Goal: Task Accomplishment & Management: Use online tool/utility

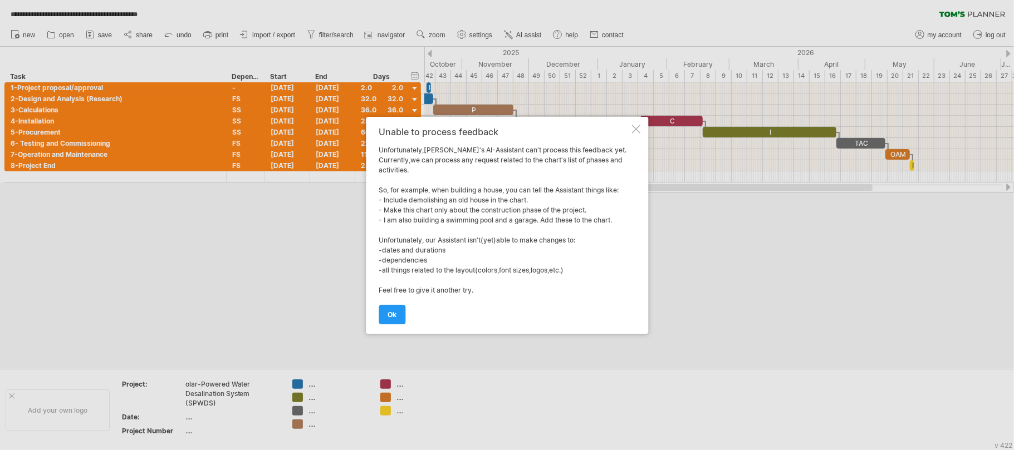
click at [399, 314] on link "ok" at bounding box center [392, 314] width 27 height 19
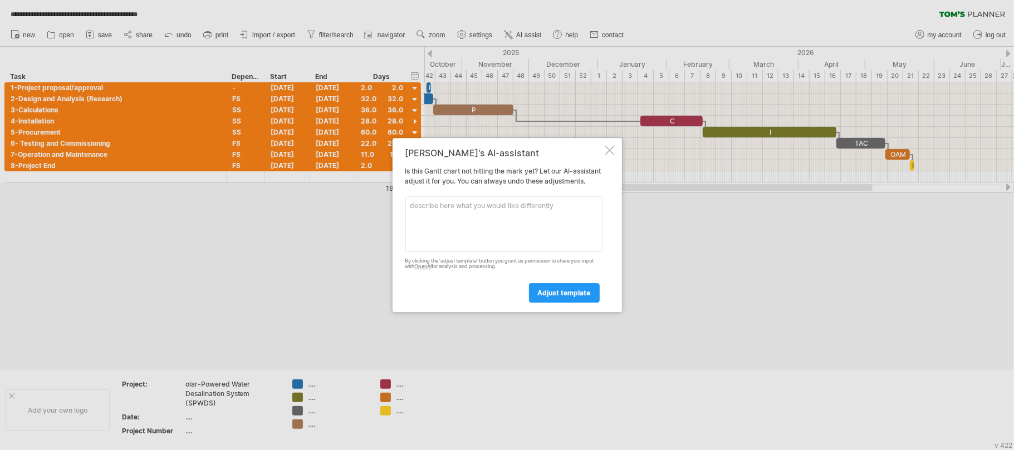
click at [611, 146] on div at bounding box center [609, 150] width 9 height 9
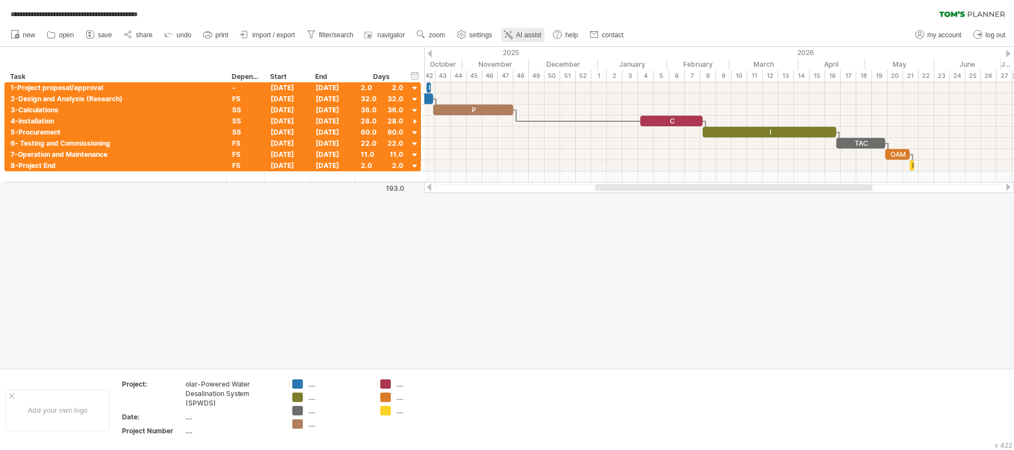
click at [514, 30] on icon at bounding box center [508, 34] width 11 height 11
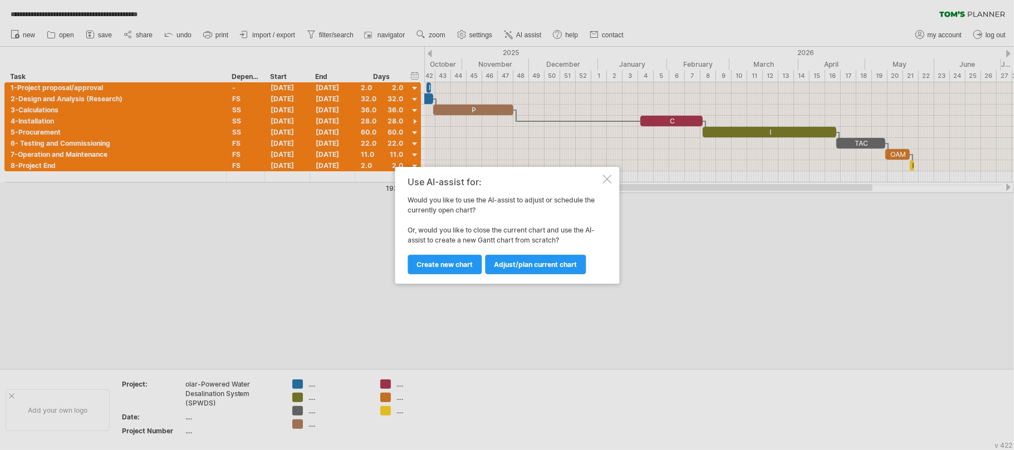
click at [312, 258] on div at bounding box center [507, 225] width 1014 height 450
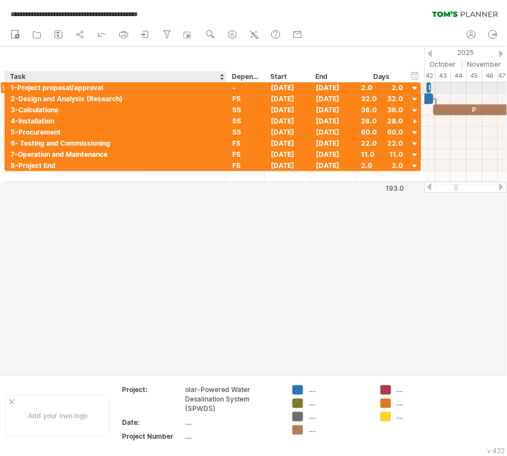
click at [83, 87] on div "1-Project proposal/approval" at bounding box center [116, 87] width 210 height 11
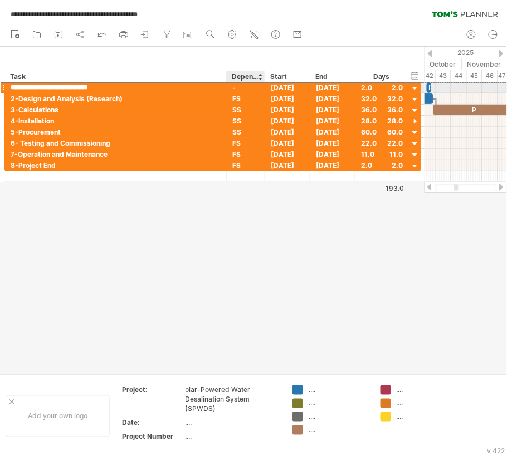
click at [237, 87] on div "-" at bounding box center [245, 87] width 27 height 11
click at [0, 0] on input "*" at bounding box center [0, 0] width 0 height 0
click at [237, 87] on input "*" at bounding box center [245, 87] width 27 height 11
click at [82, 103] on div "2-Design and Analysis (Research)" at bounding box center [116, 99] width 210 height 11
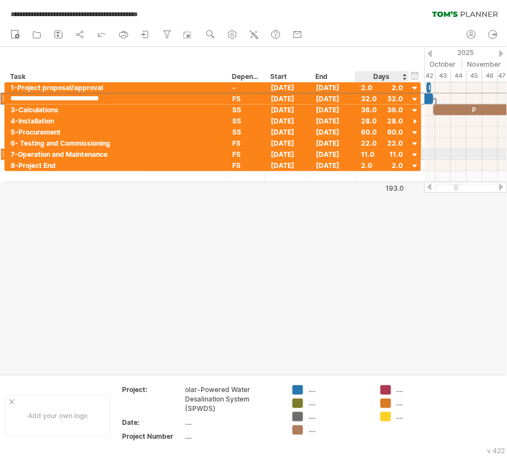
click at [399, 159] on div "11.0" at bounding box center [382, 154] width 42 height 11
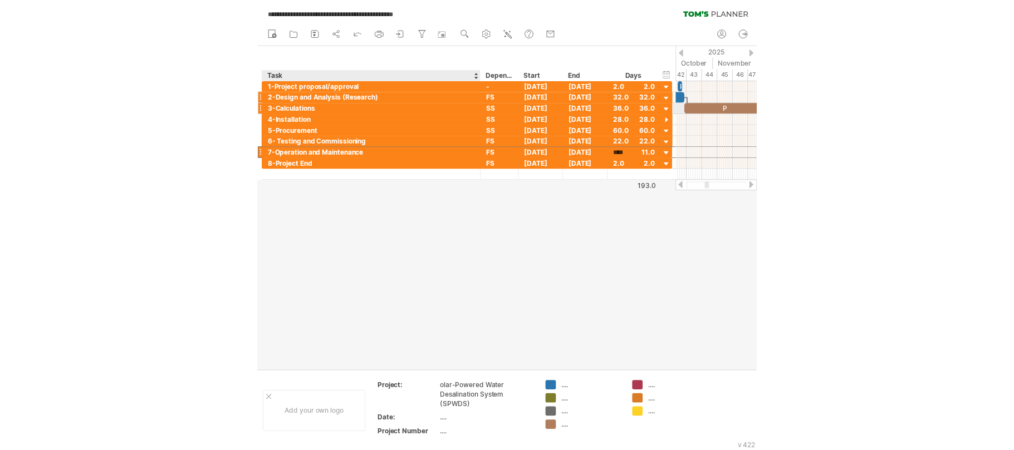
scroll to position [1, 0]
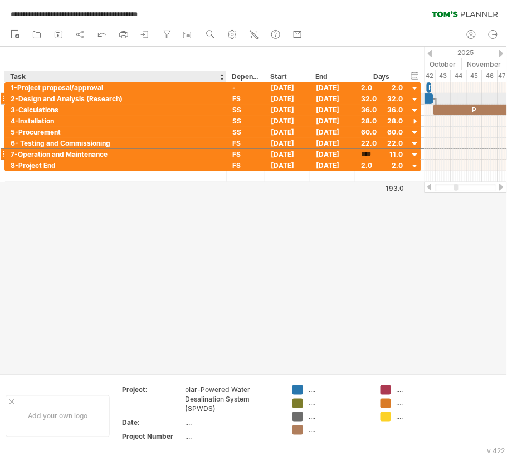
click at [3, 99] on div at bounding box center [3, 99] width 4 height 12
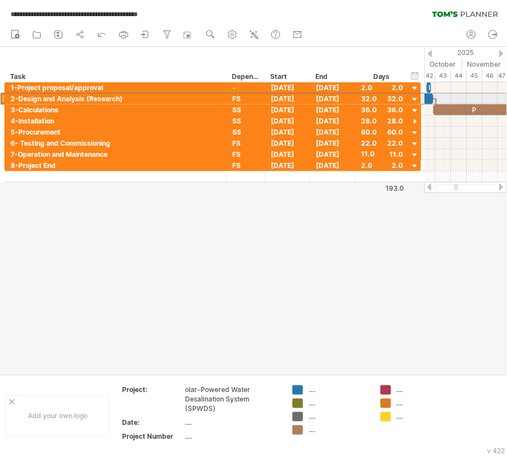
click at [3, 98] on div at bounding box center [3, 99] width 4 height 12
click at [3, 99] on div at bounding box center [3, 99] width 4 height 12
click at [3, 98] on div at bounding box center [3, 99] width 4 height 12
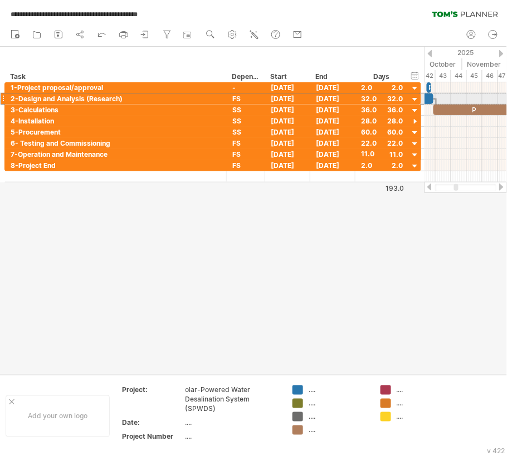
click at [3, 98] on div at bounding box center [3, 99] width 4 height 12
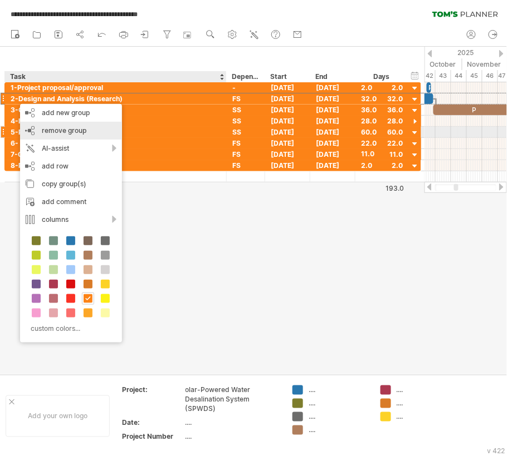
click at [65, 132] on span "remove group" at bounding box center [64, 130] width 45 height 8
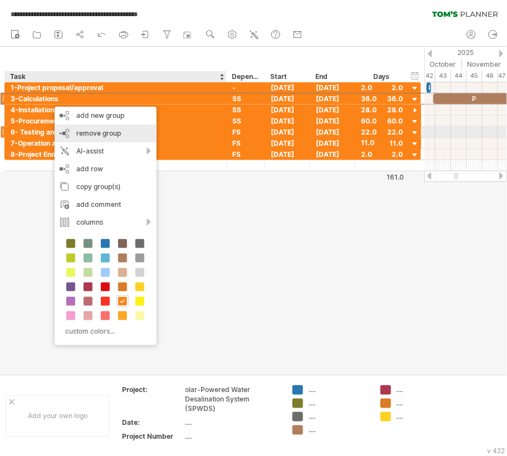
click at [75, 136] on div "remove group remove selected groups" at bounding box center [106, 134] width 102 height 18
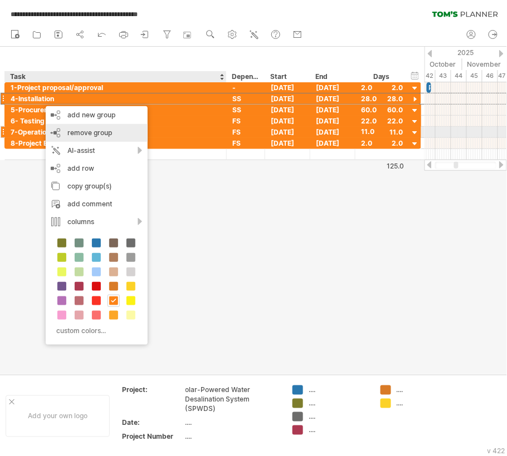
click at [63, 128] on div "remove group remove selected groups" at bounding box center [97, 133] width 102 height 18
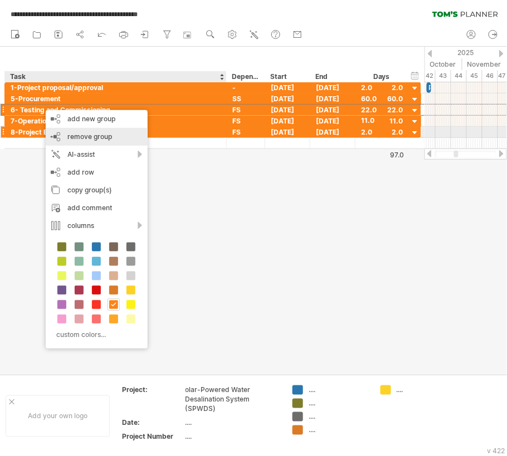
click at [58, 132] on div "remove group remove selected groups" at bounding box center [97, 137] width 102 height 18
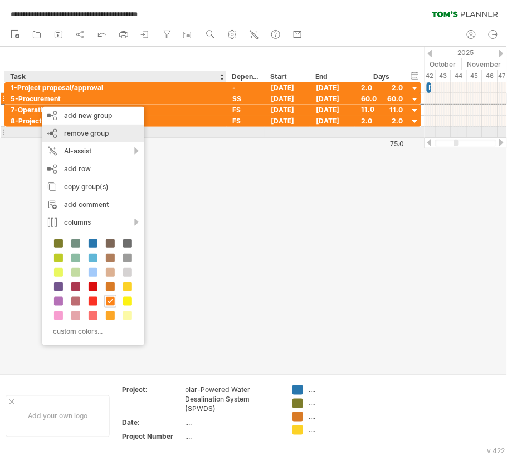
click at [60, 128] on div "remove group remove selected groups" at bounding box center [93, 134] width 102 height 18
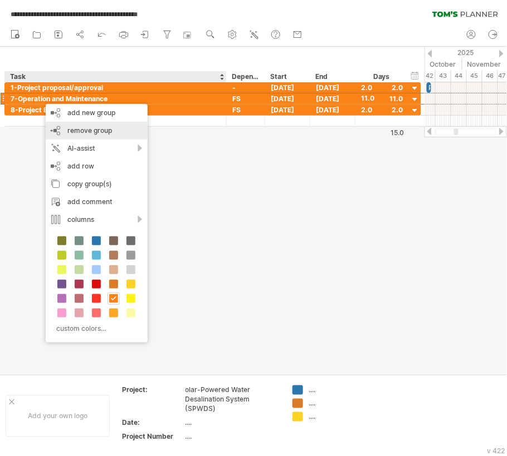
click at [63, 130] on div "remove group remove selected groups" at bounding box center [97, 131] width 102 height 18
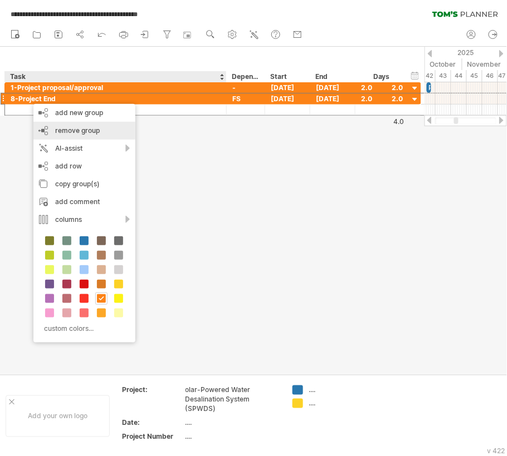
click at [58, 125] on div "remove group remove selected groups" at bounding box center [84, 131] width 102 height 18
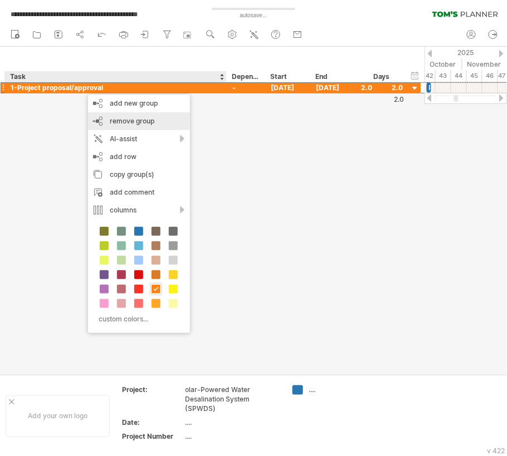
click at [127, 118] on span "remove group" at bounding box center [132, 121] width 45 height 8
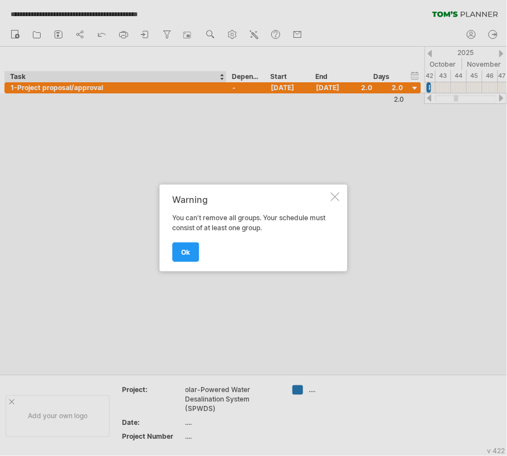
click at [337, 193] on div at bounding box center [335, 197] width 9 height 9
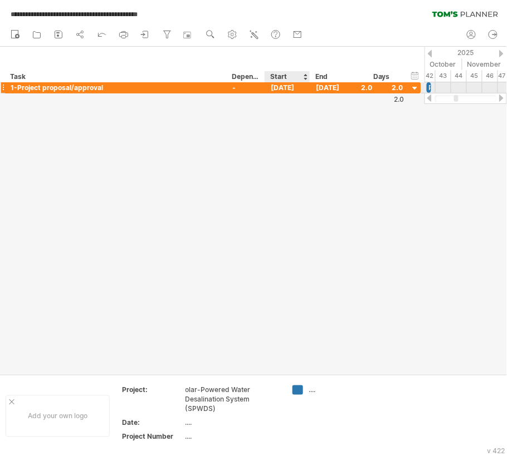
click at [279, 89] on div "[DATE]" at bounding box center [287, 87] width 45 height 11
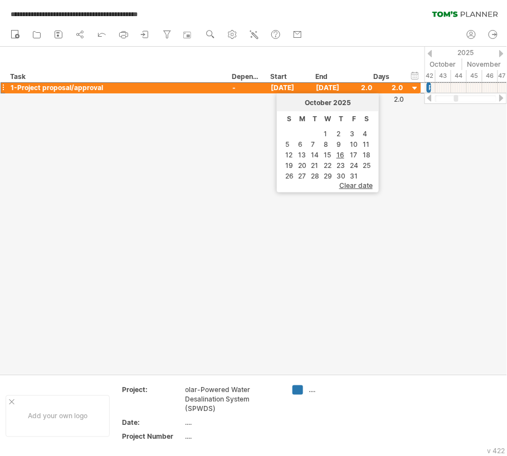
click at [434, 252] on div at bounding box center [253, 211] width 507 height 328
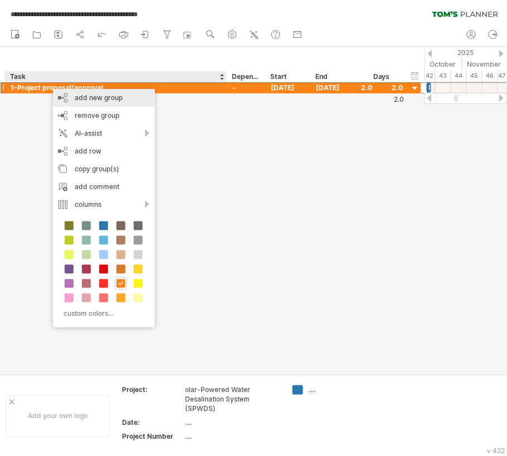
click at [80, 97] on div "add new group" at bounding box center [104, 98] width 102 height 18
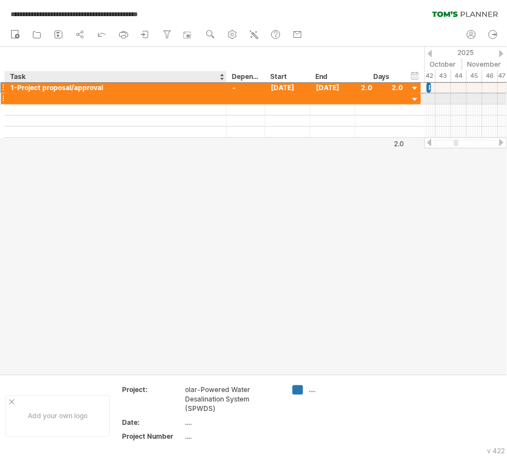
click at [42, 100] on div at bounding box center [116, 99] width 210 height 11
click at [54, 95] on div at bounding box center [116, 99] width 210 height 11
paste input "**********"
type input "**********"
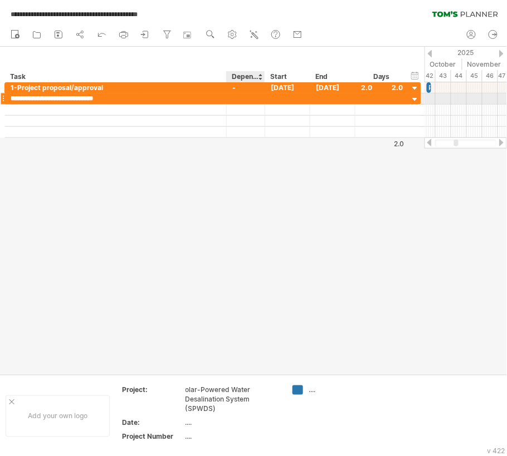
click at [243, 97] on div at bounding box center [245, 99] width 27 height 11
click at [249, 99] on input "text" at bounding box center [245, 99] width 27 height 11
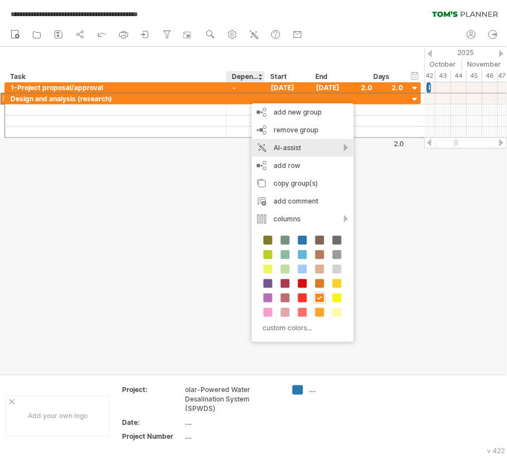
click at [301, 146] on div "AI-assist" at bounding box center [303, 148] width 102 height 18
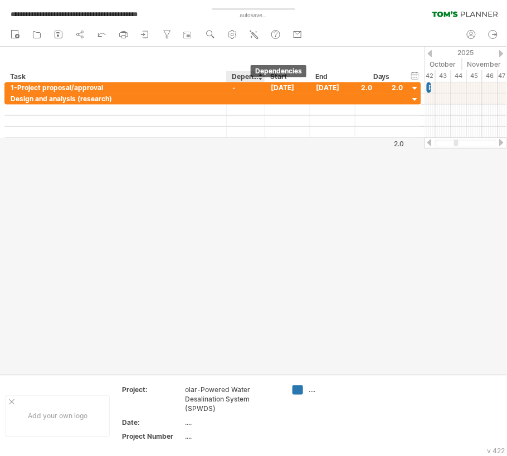
click at [252, 78] on div "Dependencies" at bounding box center [245, 76] width 27 height 11
click at [252, 73] on input "**********" at bounding box center [245, 76] width 27 height 11
click at [252, 74] on input "**********" at bounding box center [245, 76] width 27 height 11
click at [254, 76] on input "**********" at bounding box center [245, 76] width 27 height 11
click at [263, 76] on div at bounding box center [264, 76] width 4 height 11
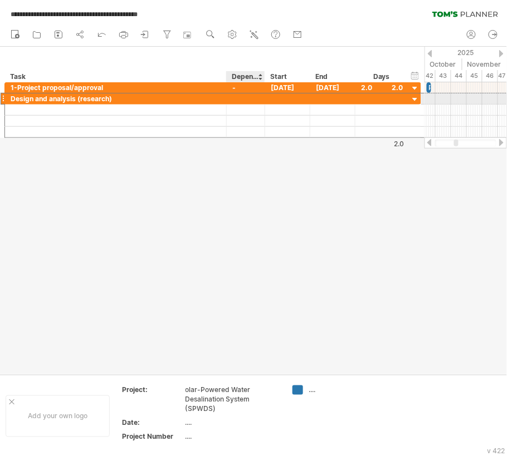
click at [239, 101] on div at bounding box center [245, 99] width 27 height 11
type input "**"
click at [249, 98] on div "FS" at bounding box center [245, 99] width 27 height 11
click at [273, 100] on div at bounding box center [287, 99] width 45 height 11
click at [292, 97] on div at bounding box center [287, 99] width 45 height 11
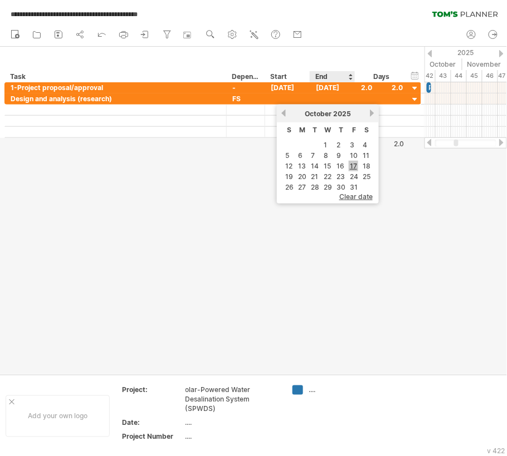
click at [352, 165] on link "17" at bounding box center [352, 166] width 9 height 11
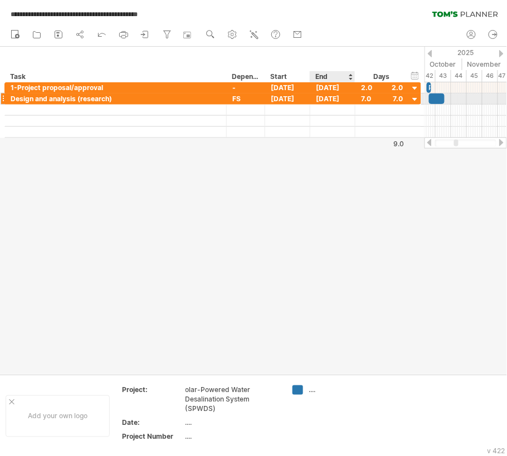
click at [336, 101] on div "[DATE]" at bounding box center [332, 99] width 45 height 11
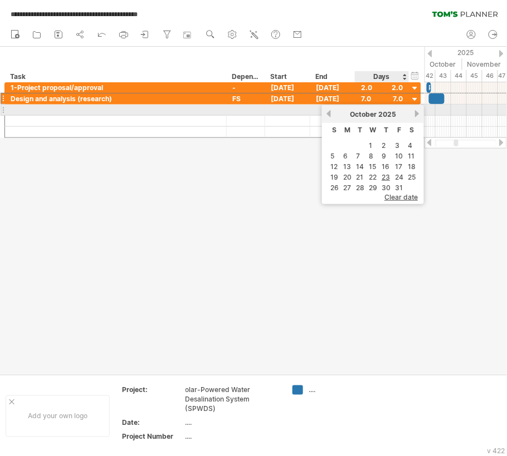
click at [412, 114] on link "next" at bounding box center [416, 114] width 8 height 8
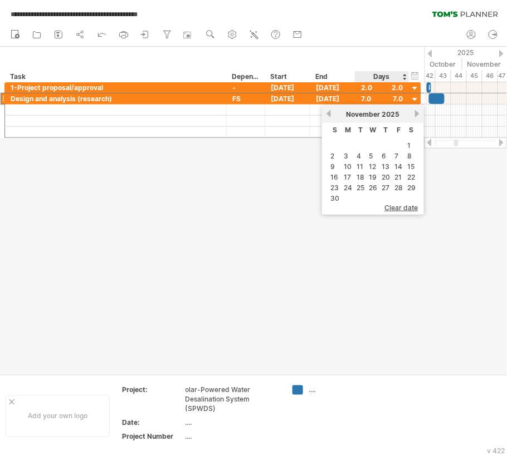
click at [363, 173] on td "18" at bounding box center [360, 177] width 11 height 9
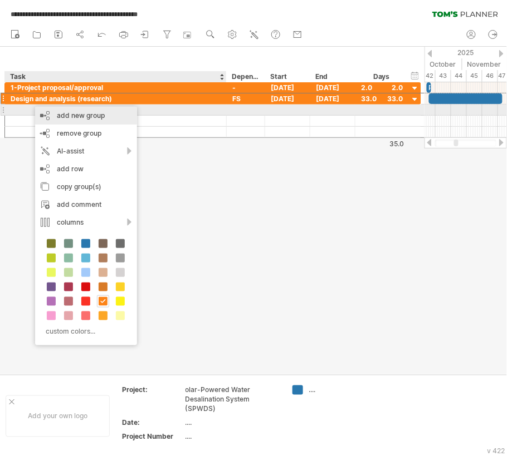
click at [50, 112] on div "add new group" at bounding box center [86, 116] width 102 height 18
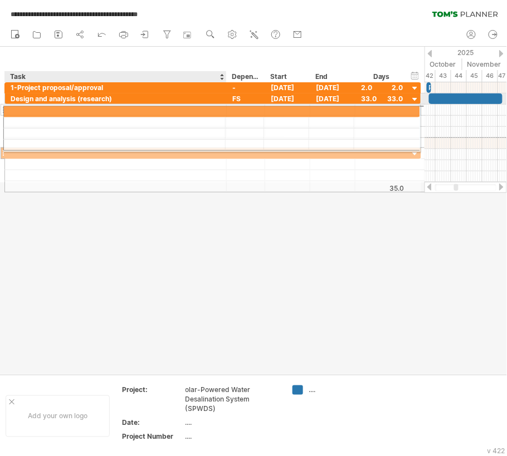
drag, startPoint x: 47, startPoint y: 145, endPoint x: 40, endPoint y: 110, distance: 36.4
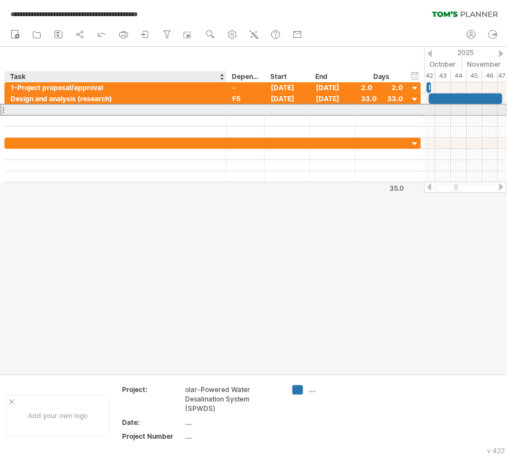
click at [43, 114] on input "text" at bounding box center [116, 110] width 210 height 11
click at [26, 110] on input "text" at bounding box center [116, 110] width 210 height 11
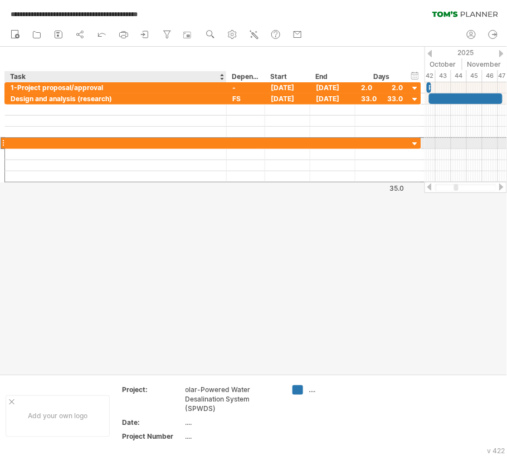
click at [30, 142] on div at bounding box center [116, 143] width 210 height 11
click at [23, 100] on div "**********" at bounding box center [212, 132] width 417 height 100
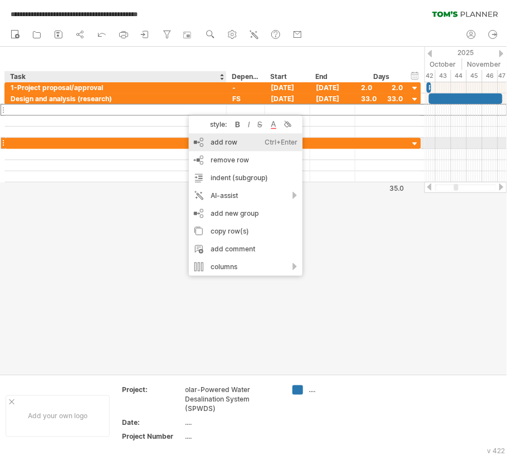
click at [216, 141] on div "add row Ctrl+Enter Cmd+Enter" at bounding box center [246, 143] width 114 height 18
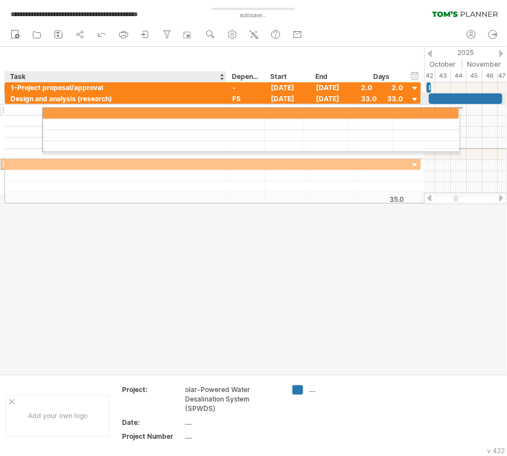
drag, startPoint x: 98, startPoint y: 154, endPoint x: 112, endPoint y: 114, distance: 43.0
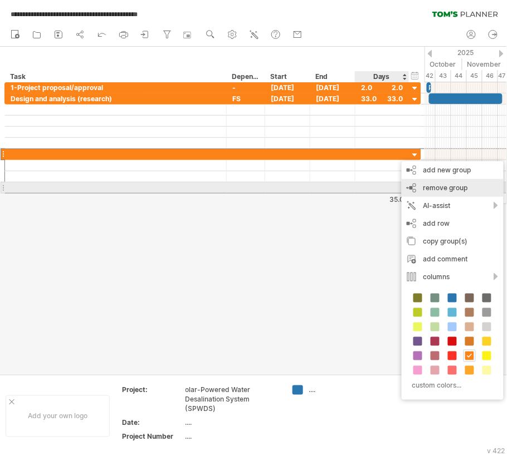
click at [429, 193] on div "remove group remove selected groups" at bounding box center [452, 188] width 102 height 18
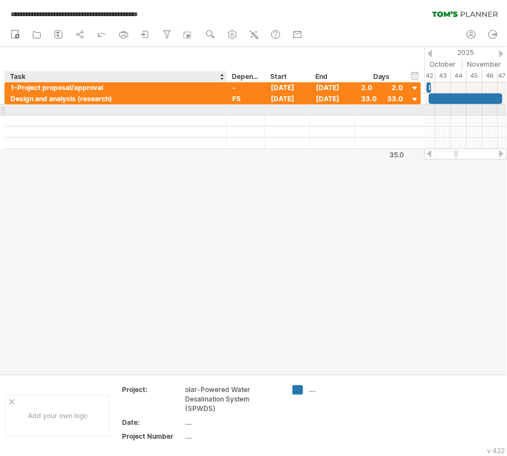
click at [142, 112] on div at bounding box center [116, 110] width 210 height 11
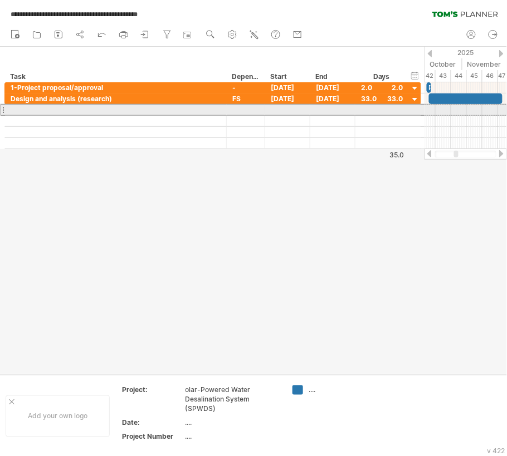
click at [3, 114] on div at bounding box center [3, 110] width 4 height 12
click at [3, 110] on div at bounding box center [3, 110] width 4 height 12
click at [3, 111] on div at bounding box center [3, 110] width 4 height 12
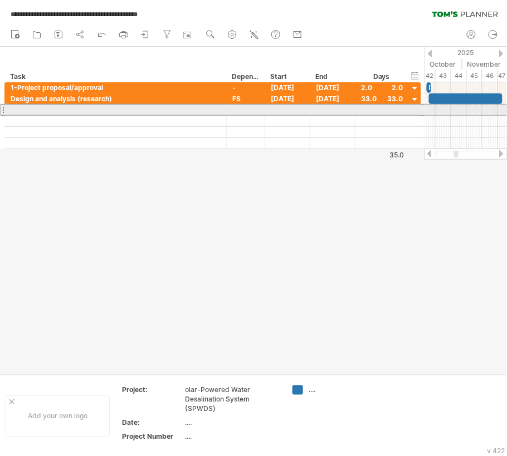
click at [3, 111] on div at bounding box center [3, 110] width 4 height 12
click at [3, 112] on div at bounding box center [3, 110] width 4 height 12
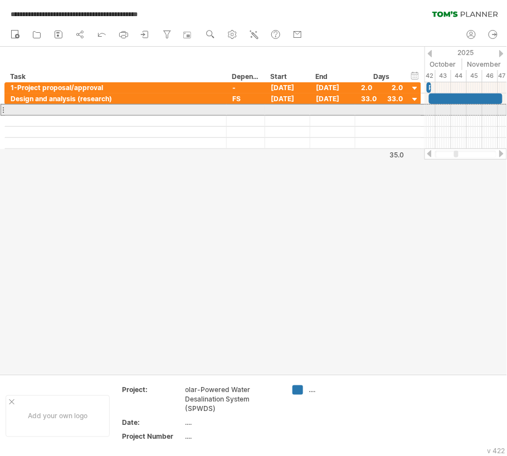
click at [2, 112] on div at bounding box center [3, 110] width 4 height 12
click at [1, 112] on div at bounding box center [3, 110] width 4 height 12
click at [2, 112] on div at bounding box center [3, 110] width 4 height 12
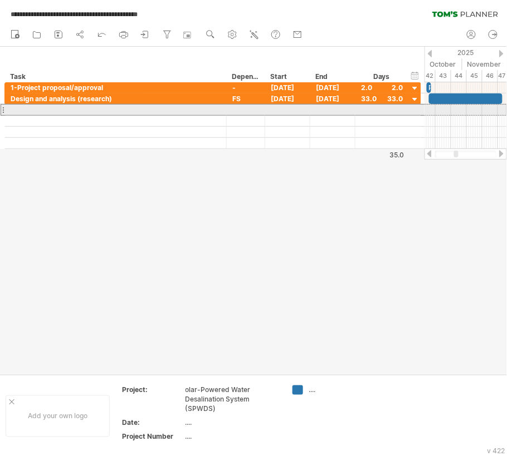
click at [2, 112] on div at bounding box center [3, 110] width 4 height 12
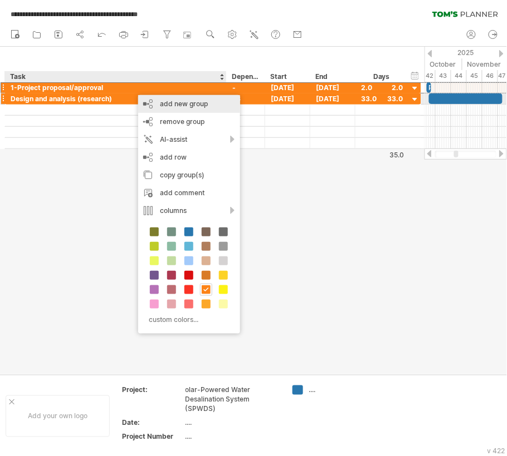
click at [158, 99] on div "add new group" at bounding box center [189, 104] width 102 height 18
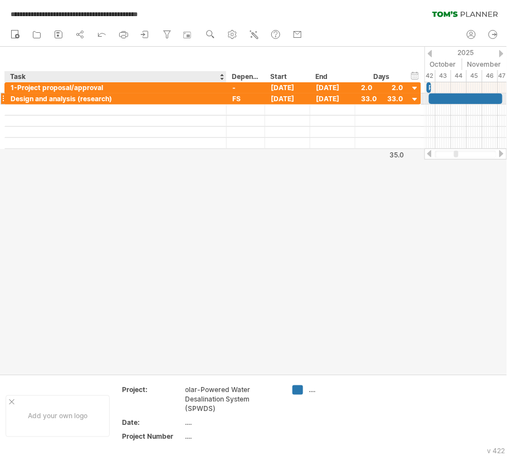
click at [14, 99] on div "Design and analysis (research)" at bounding box center [116, 99] width 210 height 11
type input "**********"
click at [18, 87] on div "1-Project proposal/approval" at bounding box center [116, 87] width 210 height 11
type input "**********"
click at [19, 98] on div "2-Design and analysis (research)" at bounding box center [116, 99] width 210 height 11
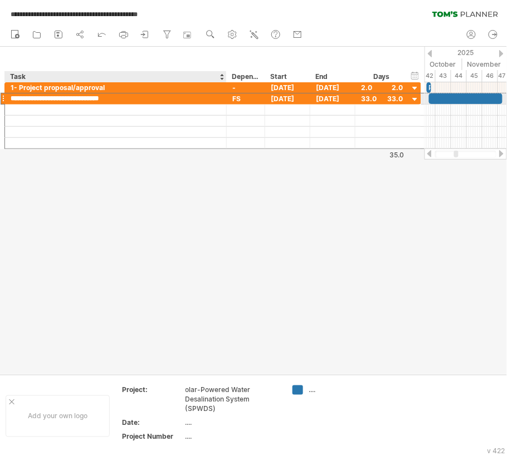
type input "**********"
click at [72, 165] on div at bounding box center [253, 211] width 507 height 328
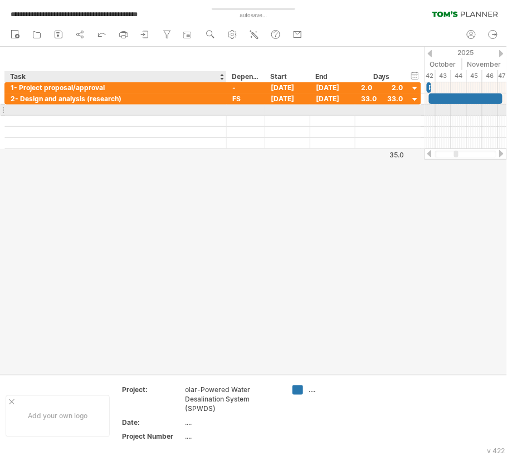
click at [30, 109] on div at bounding box center [116, 110] width 210 height 11
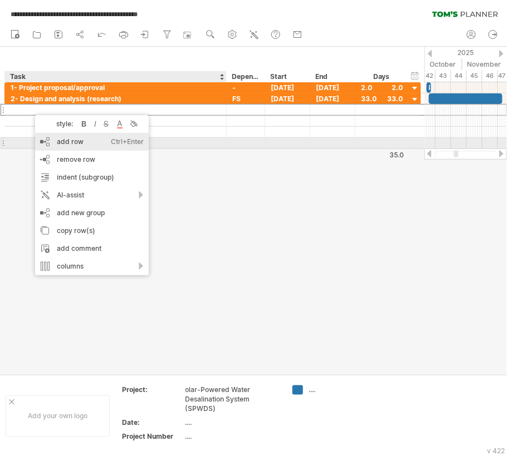
click at [76, 141] on div "add row Ctrl+Enter Cmd+Enter" at bounding box center [92, 142] width 114 height 18
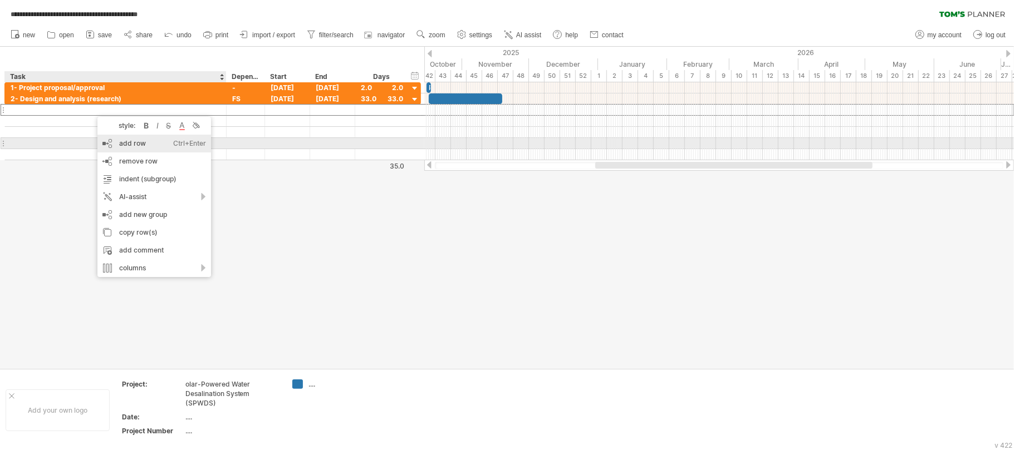
click at [127, 144] on div "add row Ctrl+Enter Cmd+Enter" at bounding box center [154, 144] width 114 height 18
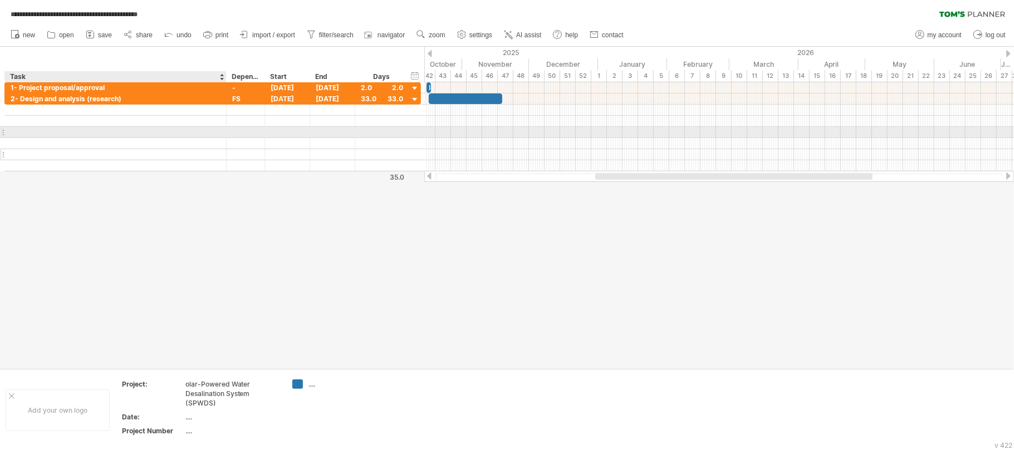
click at [90, 139] on div at bounding box center [116, 143] width 210 height 11
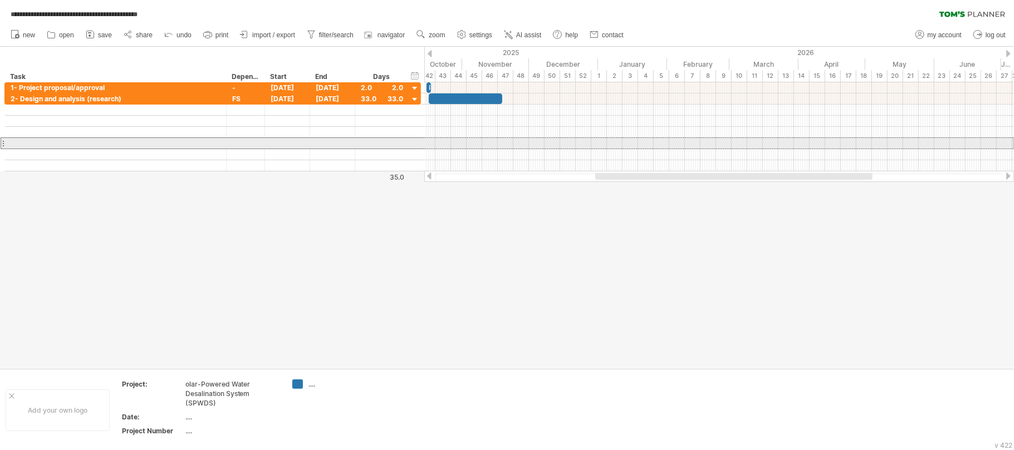
click at [5, 142] on div at bounding box center [3, 143] width 4 height 12
drag, startPoint x: 5, startPoint y: 142, endPoint x: 30, endPoint y: 203, distance: 64.9
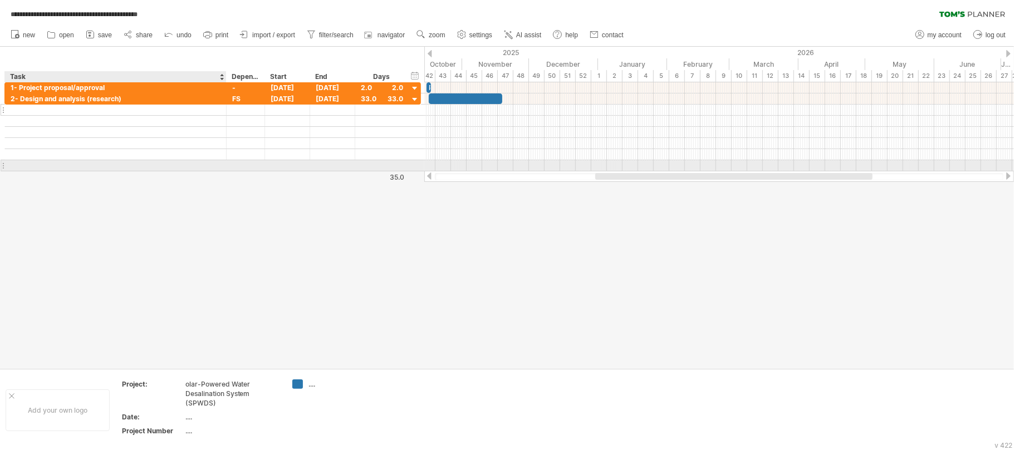
click at [21, 110] on div at bounding box center [116, 110] width 210 height 11
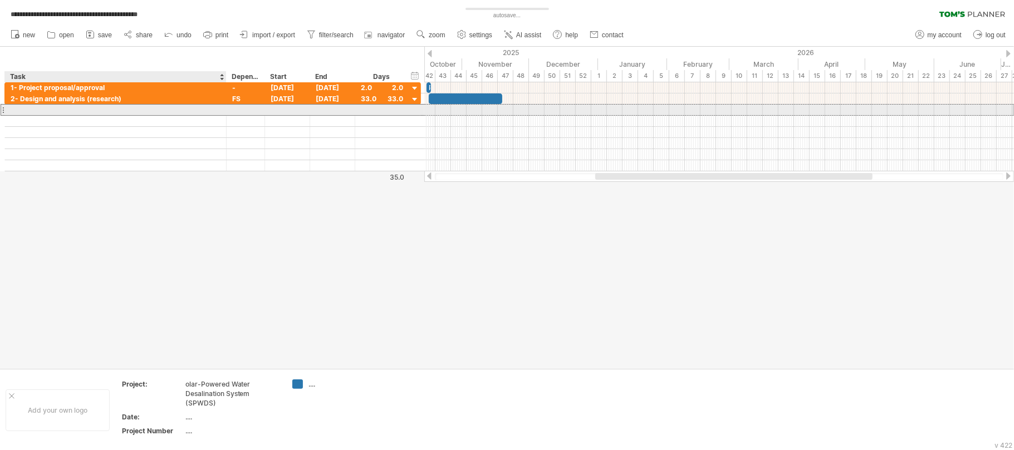
type input "*"
click at [281, 107] on div at bounding box center [287, 110] width 45 height 11
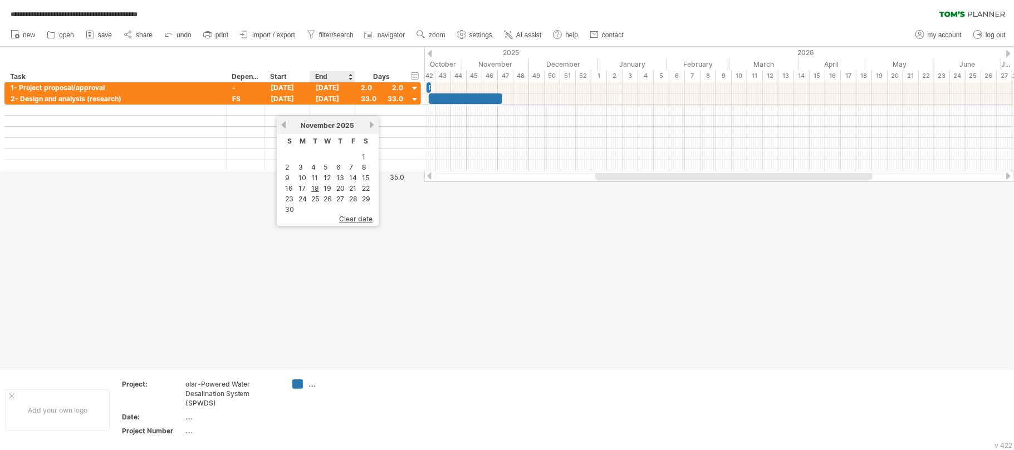
click at [335, 183] on link "20" at bounding box center [340, 188] width 11 height 11
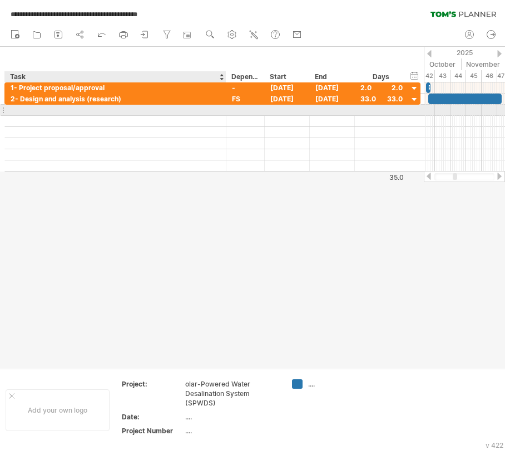
click at [99, 107] on div at bounding box center [116, 110] width 210 height 11
drag, startPoint x: 76, startPoint y: 111, endPoint x: 241, endPoint y: 181, distance: 179.1
click at [49, 130] on div "**********" at bounding box center [212, 133] width 416 height 78
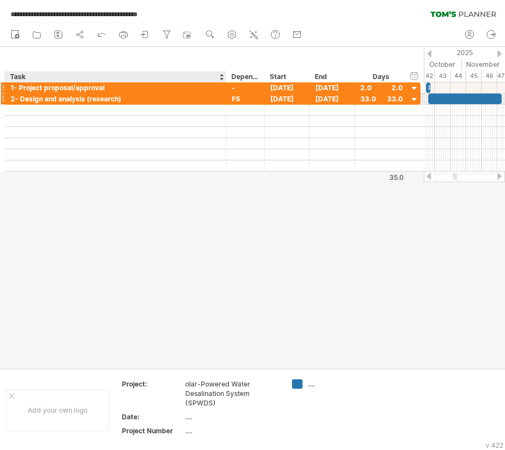
drag, startPoint x: 96, startPoint y: 99, endPoint x: 96, endPoint y: 92, distance: 7.3
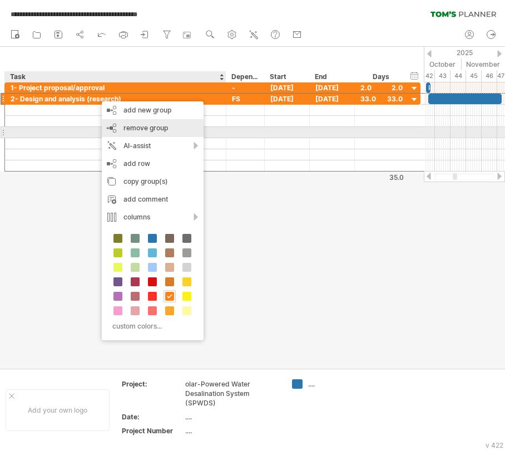
click at [152, 128] on span "remove group" at bounding box center [146, 128] width 45 height 8
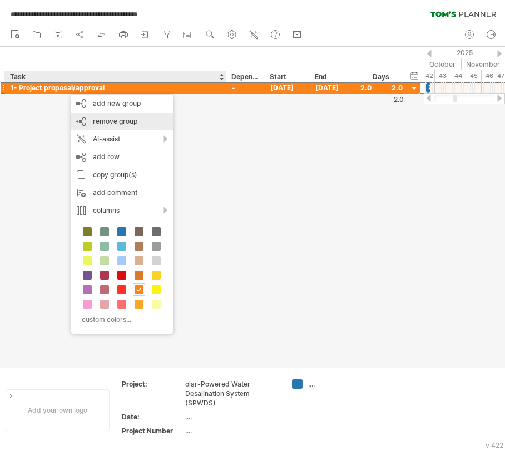
click at [130, 123] on span "remove group" at bounding box center [115, 121] width 45 height 8
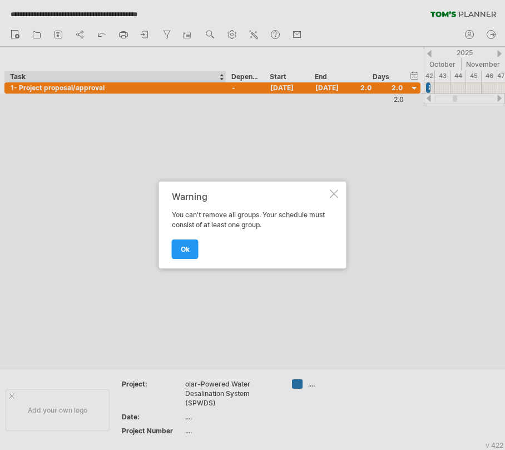
click at [335, 195] on div at bounding box center [334, 193] width 9 height 9
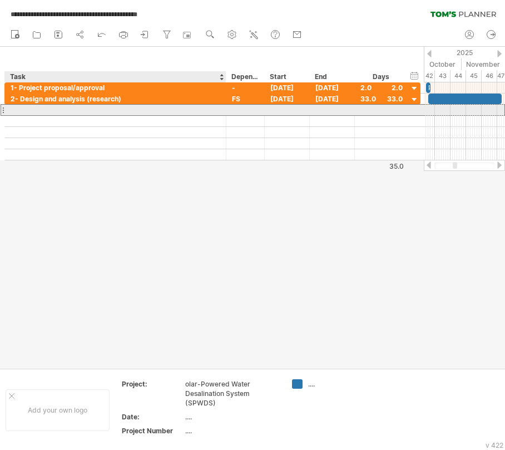
click at [99, 108] on div at bounding box center [116, 110] width 210 height 11
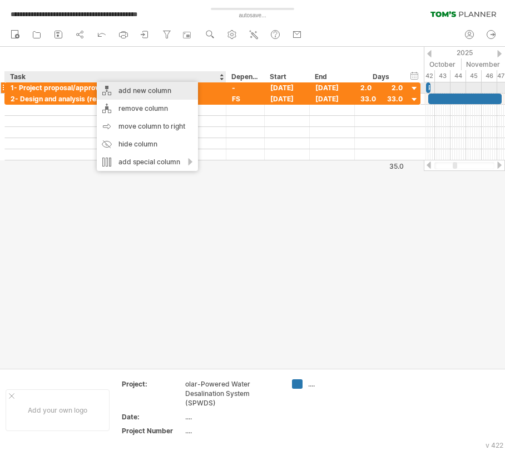
click at [114, 88] on div "add new column" at bounding box center [147, 91] width 101 height 18
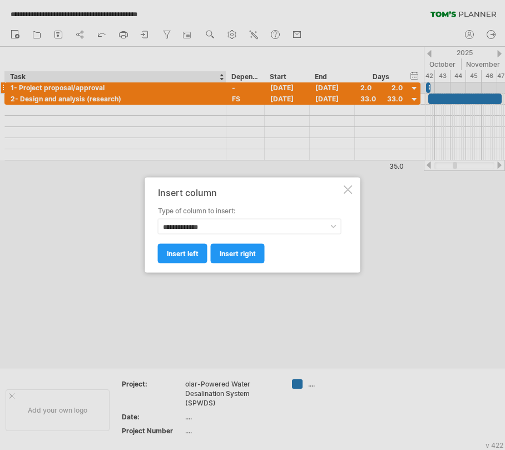
drag, startPoint x: 345, startPoint y: 190, endPoint x: 304, endPoint y: 173, distance: 44.9
click at [345, 190] on div at bounding box center [348, 189] width 9 height 9
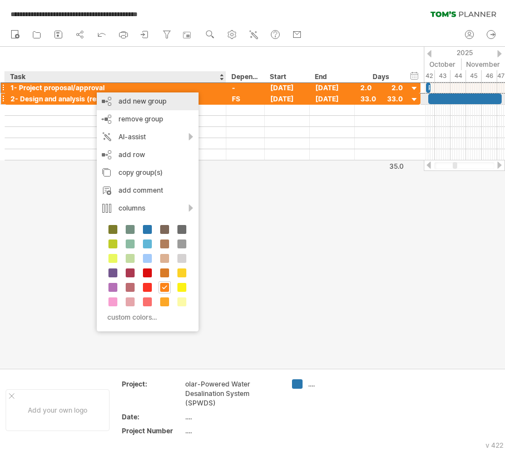
click at [160, 102] on div "add new group" at bounding box center [148, 101] width 102 height 18
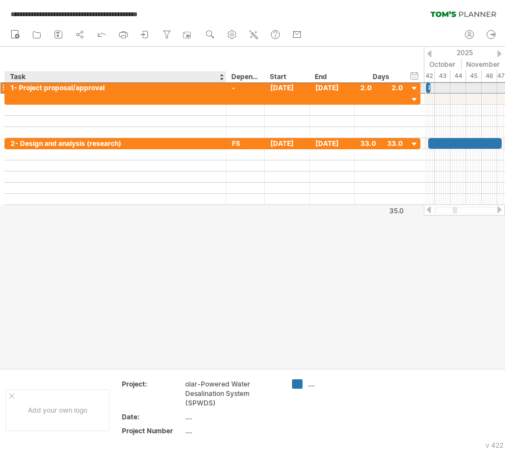
drag, startPoint x: 126, startPoint y: 90, endPoint x: 131, endPoint y: 91, distance: 5.8
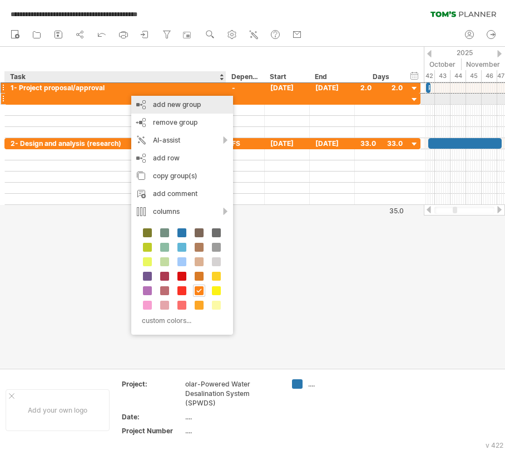
click at [158, 106] on div "add new group" at bounding box center [182, 105] width 102 height 18
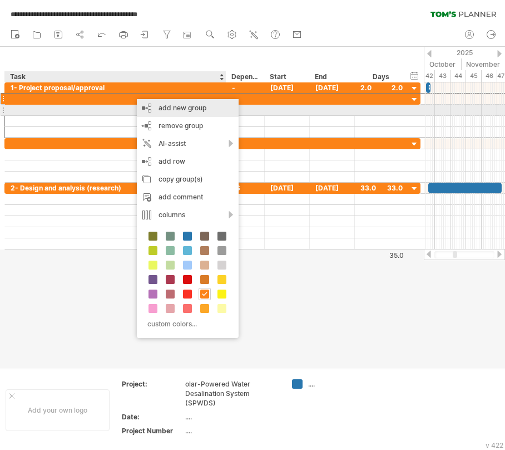
click at [156, 107] on div "add new group" at bounding box center [188, 108] width 102 height 18
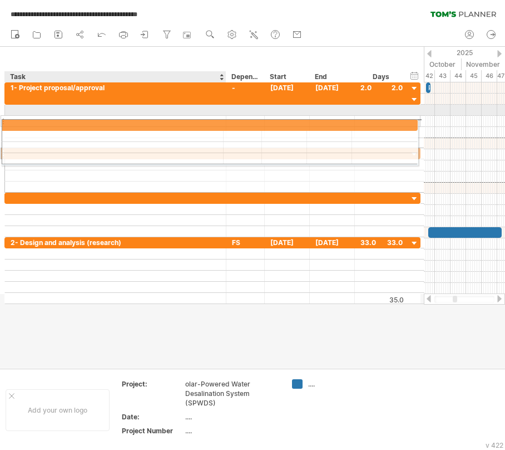
drag, startPoint x: 120, startPoint y: 147, endPoint x: 112, endPoint y: 116, distance: 32.3
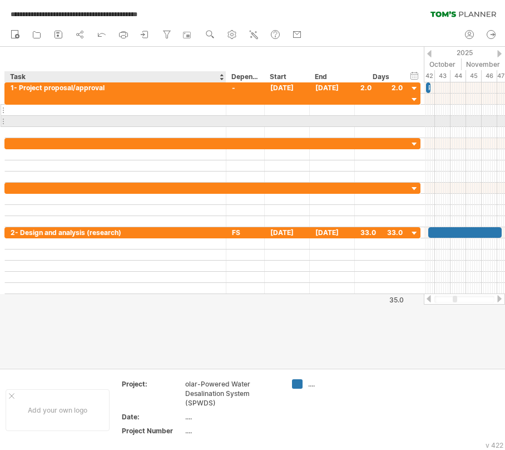
click at [107, 114] on div at bounding box center [116, 110] width 210 height 11
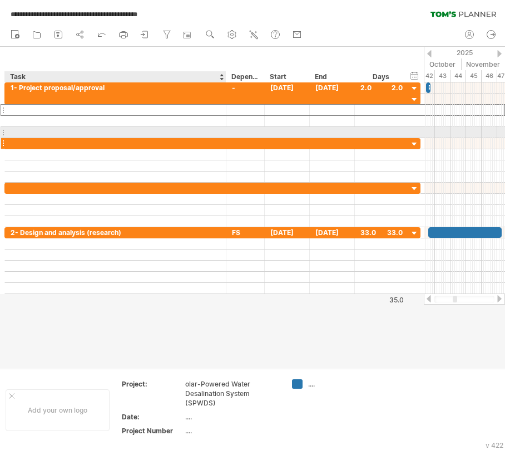
click at [112, 144] on div at bounding box center [116, 143] width 210 height 11
click at [0, 0] on input "text" at bounding box center [0, 0] width 0 height 0
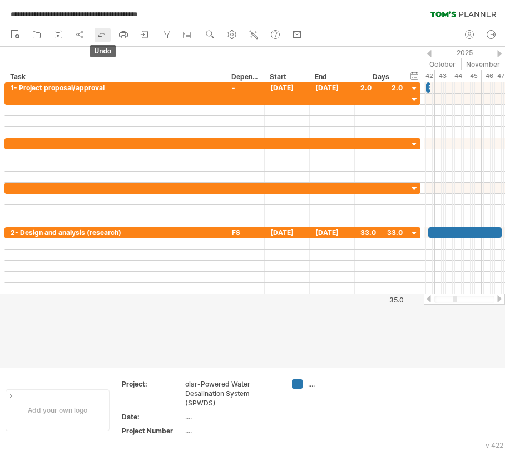
click at [105, 36] on icon at bounding box center [101, 33] width 11 height 11
click at [106, 36] on icon at bounding box center [101, 33] width 11 height 11
click at [107, 34] on icon at bounding box center [101, 33] width 11 height 11
click at [107, 33] on icon at bounding box center [101, 33] width 11 height 11
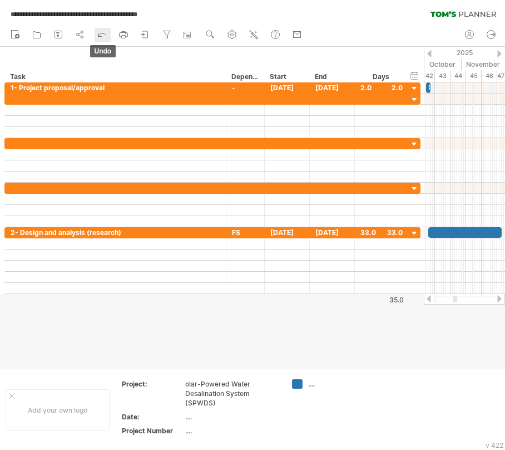
click at [107, 33] on icon at bounding box center [101, 33] width 11 height 11
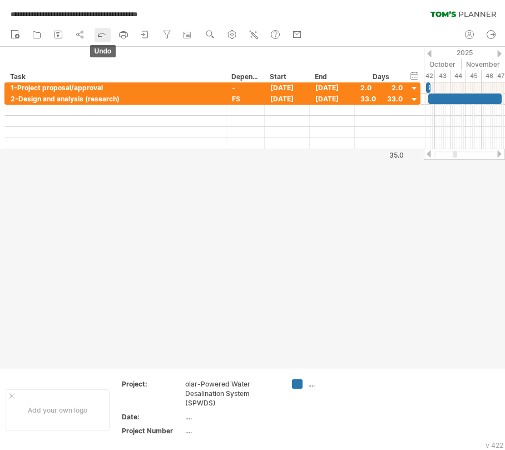
click at [108, 35] on link "undo" at bounding box center [103, 35] width 16 height 14
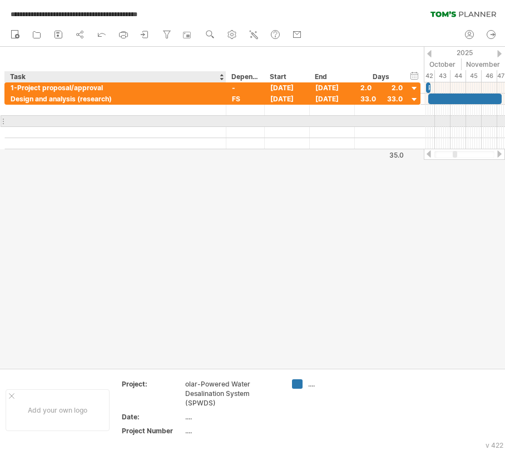
click at [125, 124] on div at bounding box center [116, 121] width 210 height 11
click at [96, 107] on div at bounding box center [116, 110] width 210 height 11
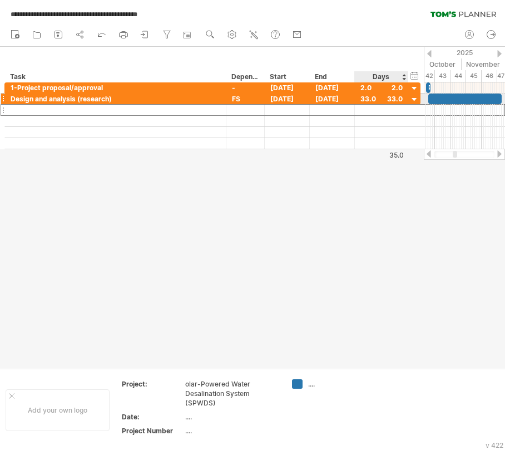
click at [417, 98] on div at bounding box center [415, 100] width 11 height 11
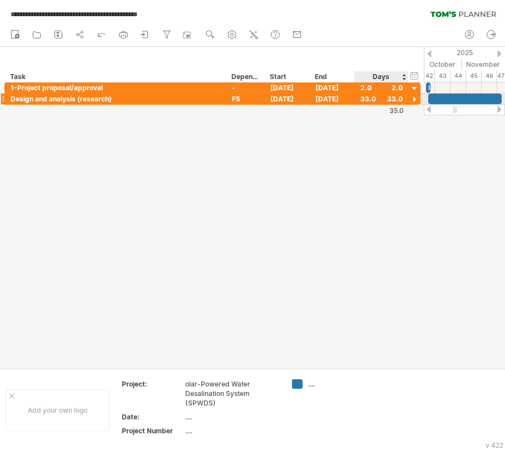
click at [414, 97] on div at bounding box center [415, 100] width 11 height 11
click at [395, 154] on div "35.0" at bounding box center [380, 155] width 48 height 8
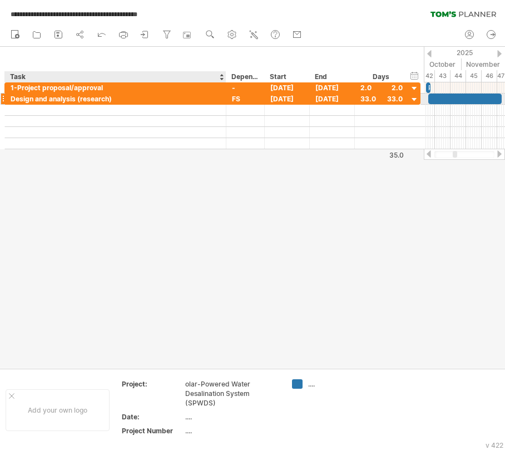
click at [11, 97] on div "Design and analysis (research)" at bounding box center [116, 99] width 210 height 11
type input "**********"
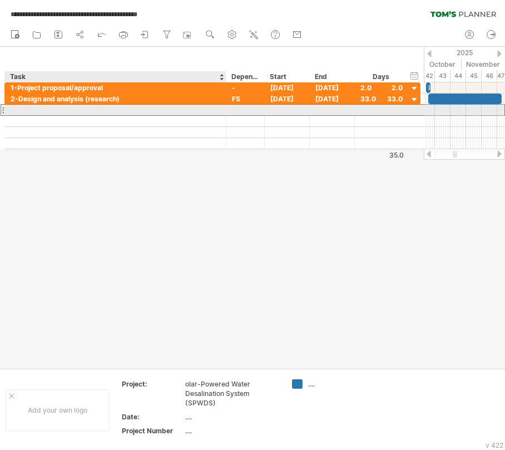
click at [38, 106] on div at bounding box center [116, 110] width 210 height 11
click at [21, 110] on div at bounding box center [116, 110] width 210 height 11
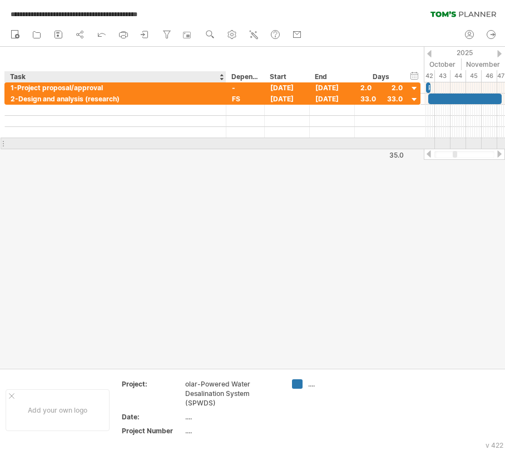
paste input "**********"
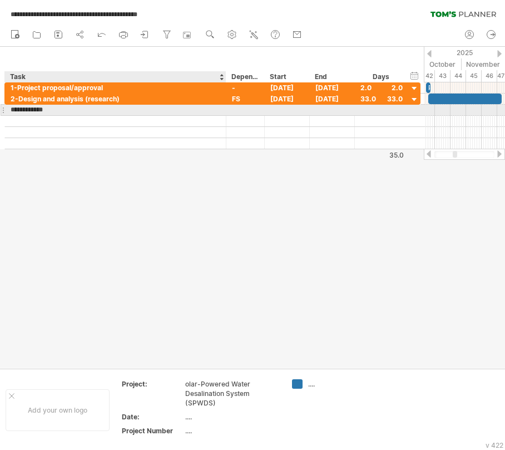
click at [14, 111] on input "**********" at bounding box center [116, 110] width 210 height 11
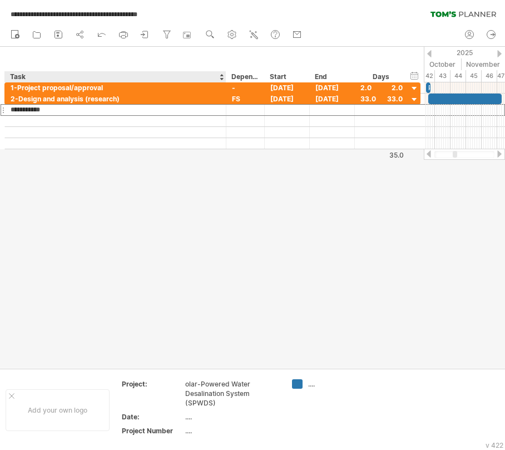
type input "**********"
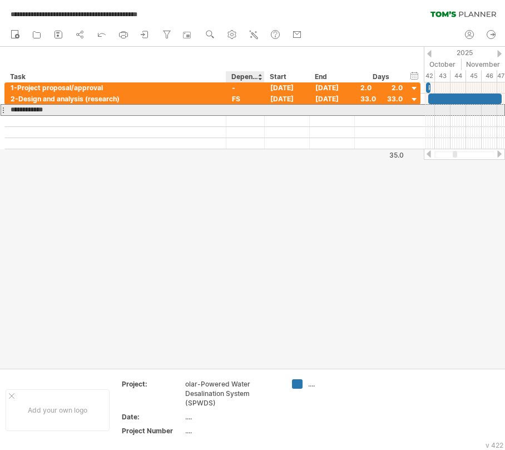
click at [239, 112] on div at bounding box center [245, 110] width 27 height 11
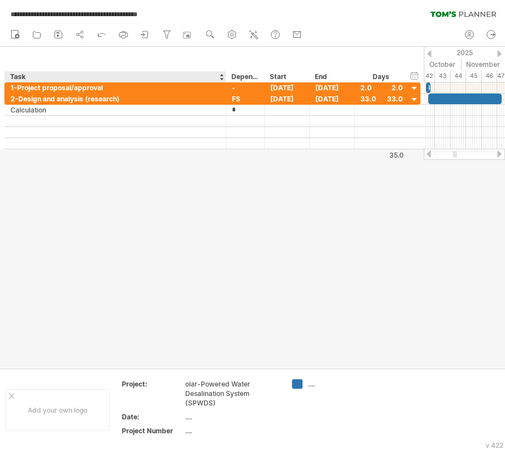
type input "**"
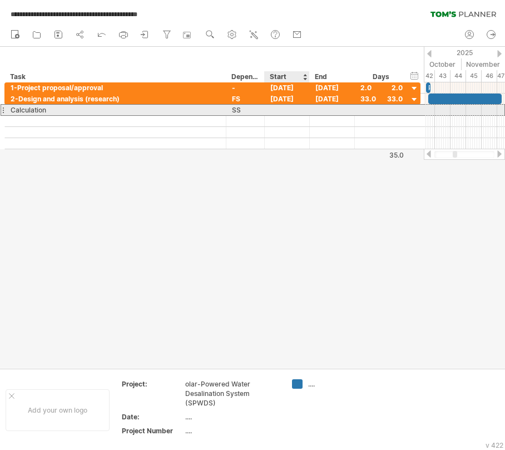
click at [286, 111] on div at bounding box center [287, 110] width 45 height 11
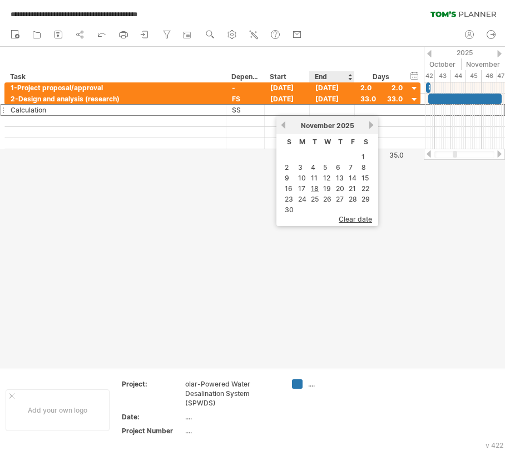
click at [317, 296] on div at bounding box center [252, 207] width 505 height 321
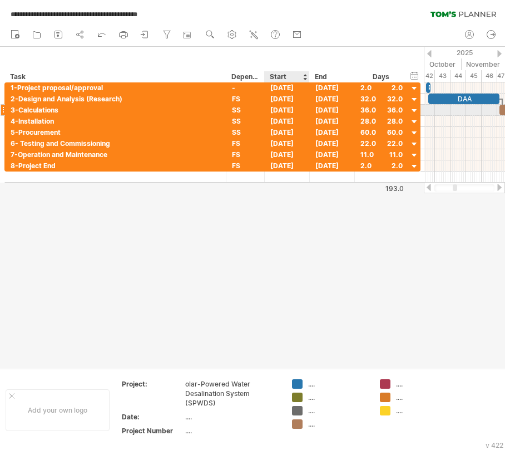
click at [286, 109] on div "[DATE]" at bounding box center [287, 110] width 45 height 11
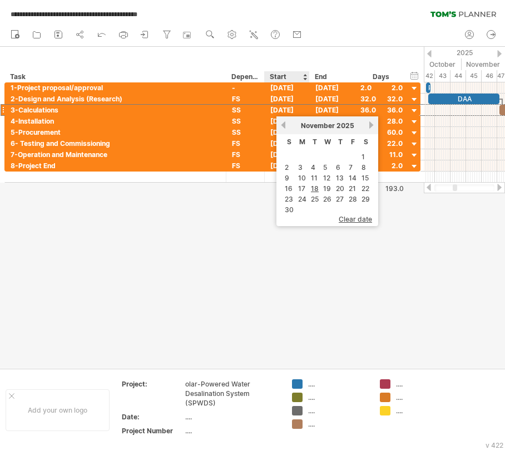
click at [299, 286] on div at bounding box center [252, 207] width 505 height 321
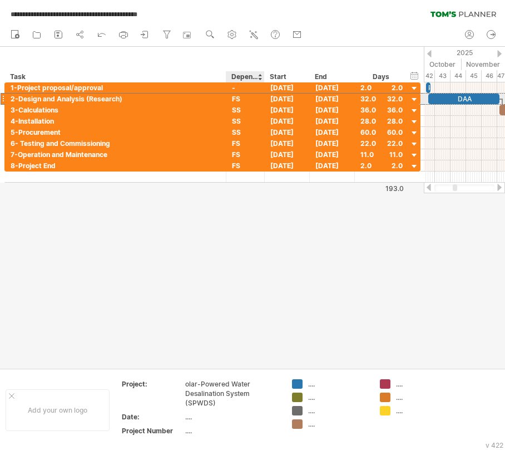
click at [236, 98] on div "FS" at bounding box center [245, 99] width 27 height 11
click at [239, 101] on input "**" at bounding box center [245, 99] width 27 height 11
click at [240, 101] on input "**" at bounding box center [245, 99] width 27 height 11
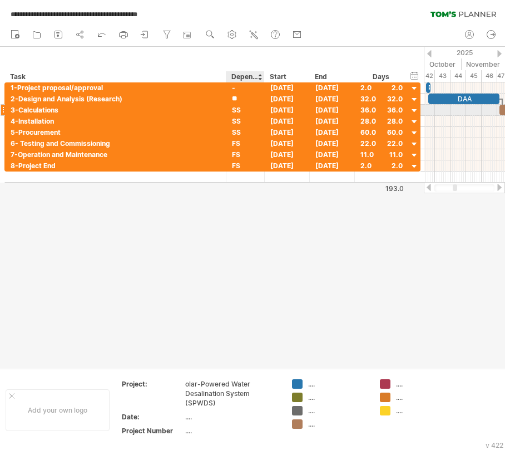
click at [281, 111] on div "[DATE]" at bounding box center [287, 110] width 45 height 11
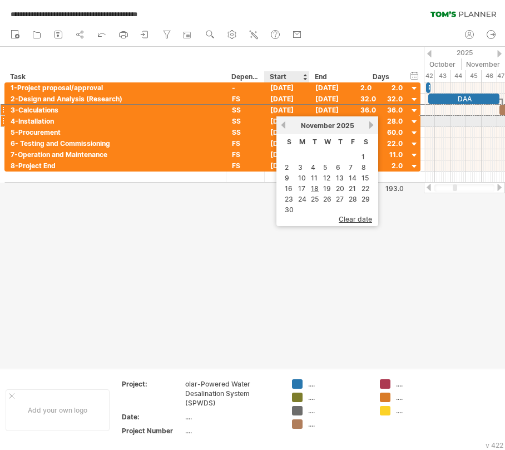
click at [283, 124] on link "previous" at bounding box center [283, 125] width 8 height 8
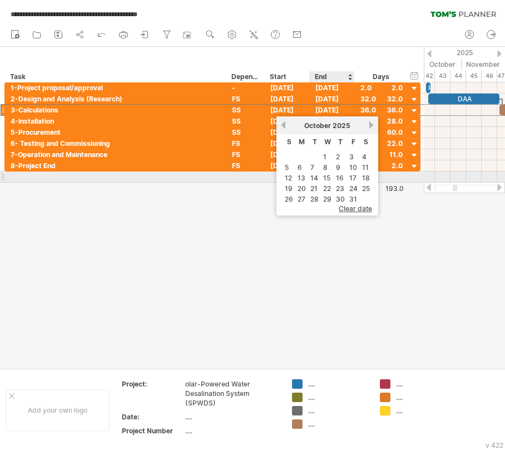
click at [351, 173] on link "17" at bounding box center [352, 178] width 9 height 11
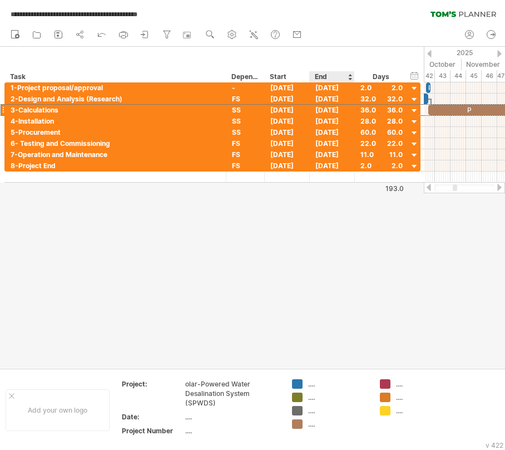
click at [343, 185] on div "**********" at bounding box center [252, 225] width 505 height 450
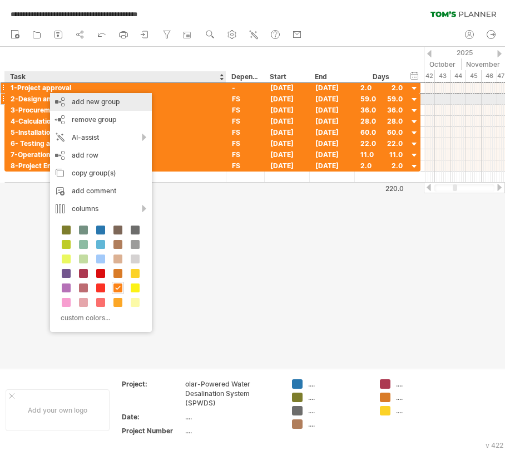
click at [70, 96] on div "add new group" at bounding box center [101, 102] width 102 height 18
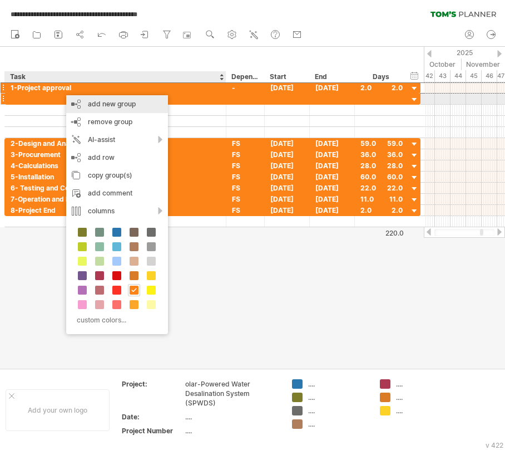
click at [71, 102] on div "add new group" at bounding box center [117, 104] width 102 height 18
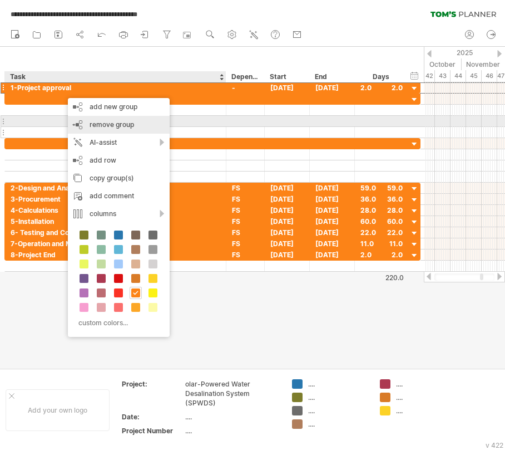
click at [83, 122] on div "remove group remove selected groups" at bounding box center [119, 125] width 102 height 18
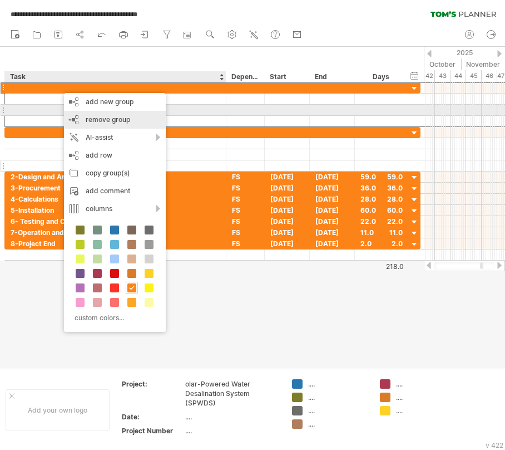
click at [75, 116] on div "remove group remove selected groups" at bounding box center [115, 120] width 102 height 18
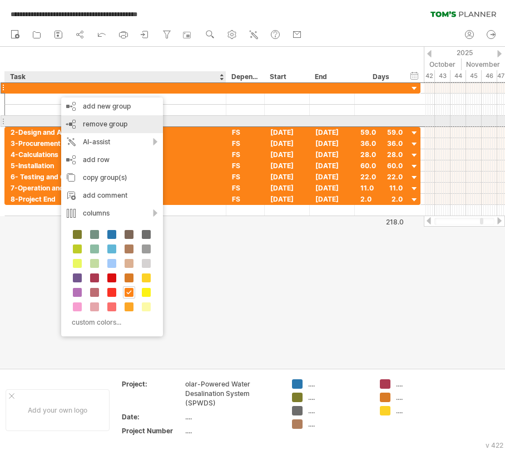
click at [80, 121] on div "remove group remove selected groups" at bounding box center [112, 124] width 102 height 18
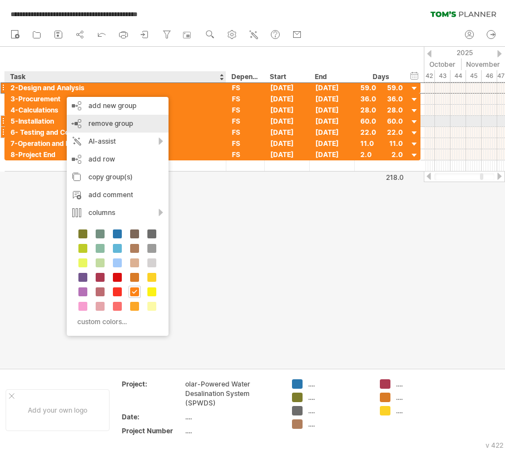
click at [77, 120] on div "remove group remove selected groups" at bounding box center [118, 124] width 102 height 18
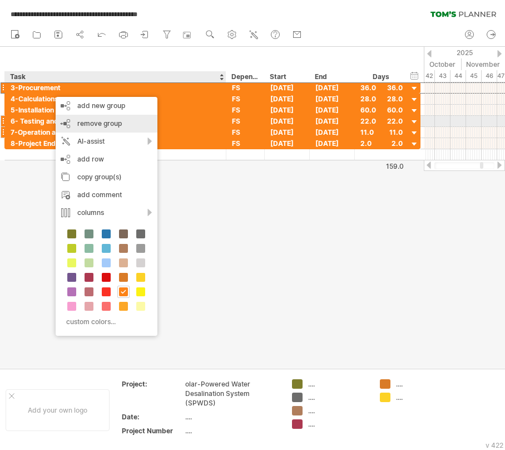
click at [73, 124] on div "remove group remove selected groups" at bounding box center [107, 124] width 102 height 18
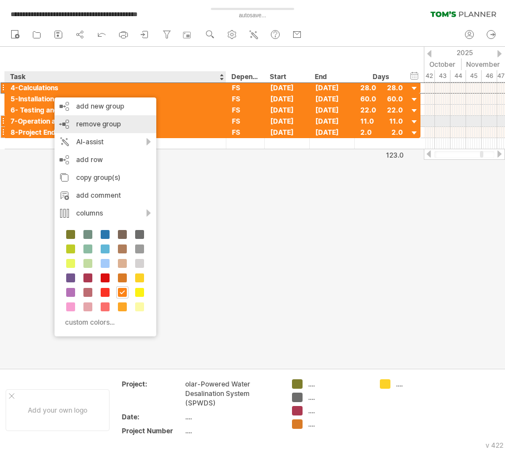
click at [70, 119] on div "remove group remove selected groups" at bounding box center [106, 124] width 102 height 18
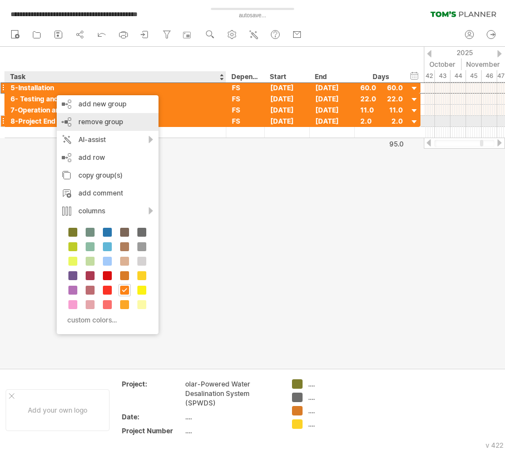
drag, startPoint x: 71, startPoint y: 118, endPoint x: 67, endPoint y: 114, distance: 6.3
click at [70, 116] on div "remove group remove selected groups" at bounding box center [108, 122] width 102 height 18
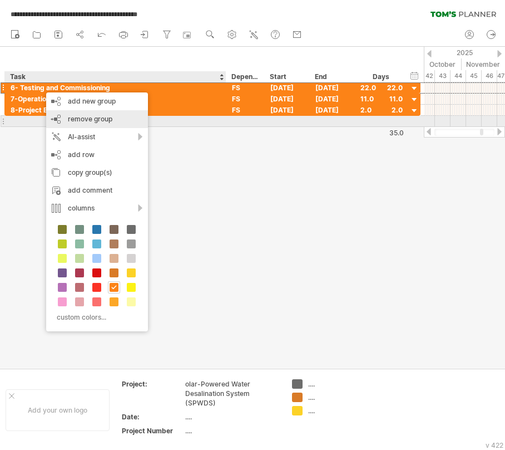
click at [71, 119] on span "remove group" at bounding box center [90, 119] width 45 height 8
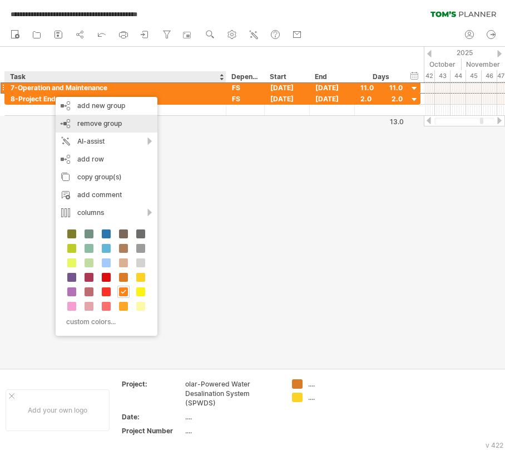
click at [67, 125] on div "remove group remove selected groups" at bounding box center [107, 124] width 102 height 18
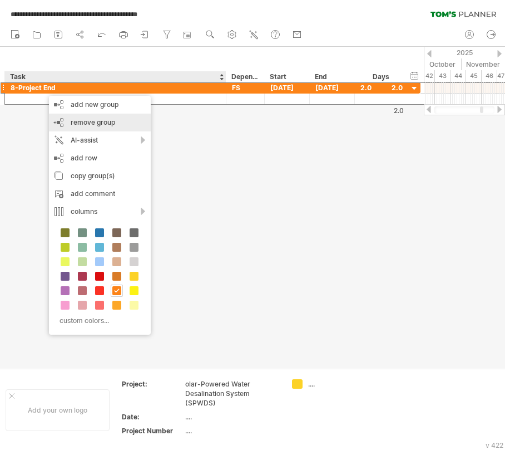
click at [77, 125] on span "remove group" at bounding box center [93, 122] width 45 height 8
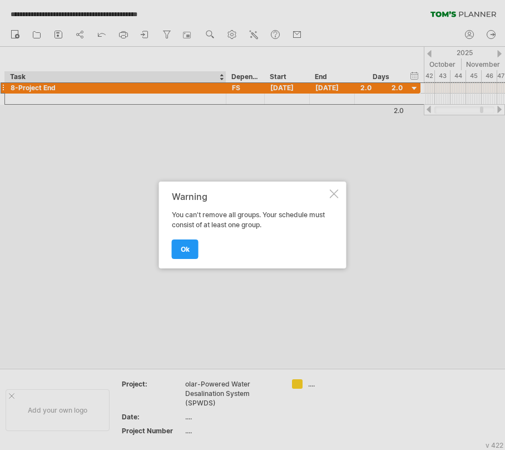
click at [203, 247] on div "ok" at bounding box center [250, 244] width 156 height 28
click at [192, 248] on link "ok" at bounding box center [185, 248] width 27 height 19
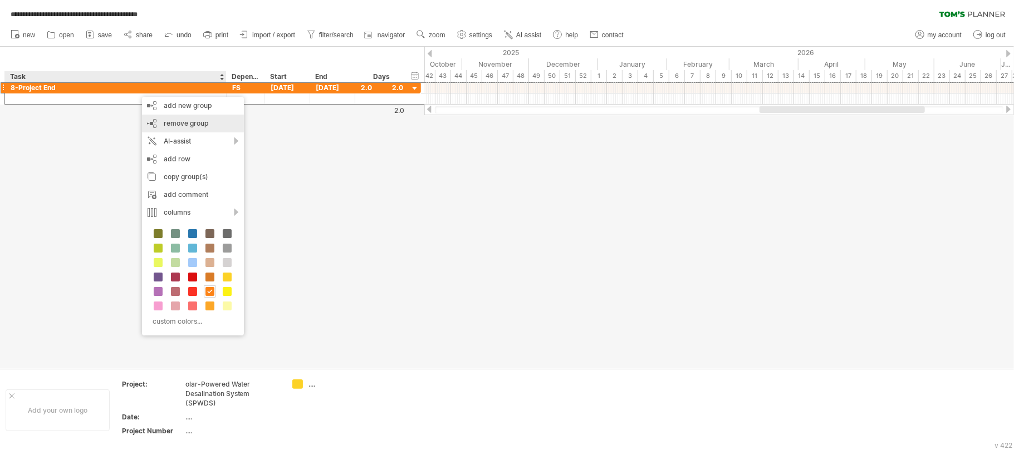
click at [194, 121] on span "remove group" at bounding box center [186, 123] width 45 height 8
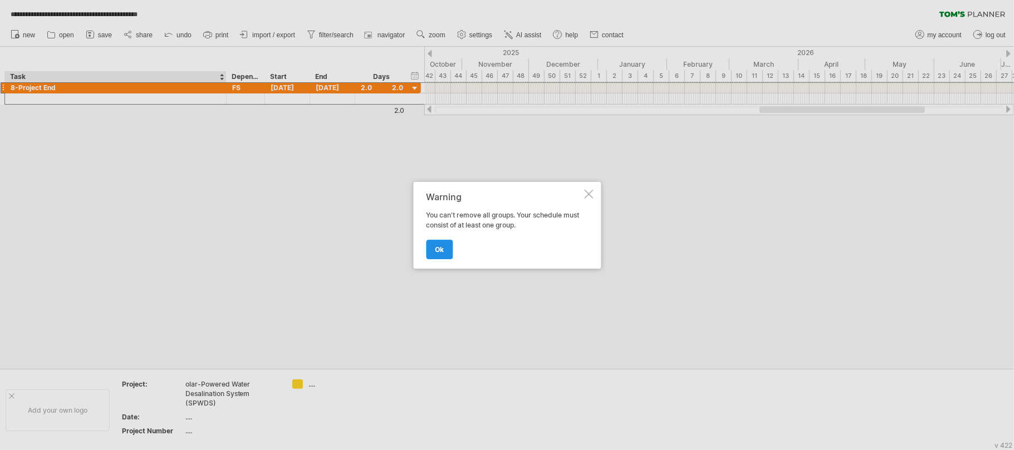
click at [441, 247] on span "ok" at bounding box center [439, 249] width 9 height 8
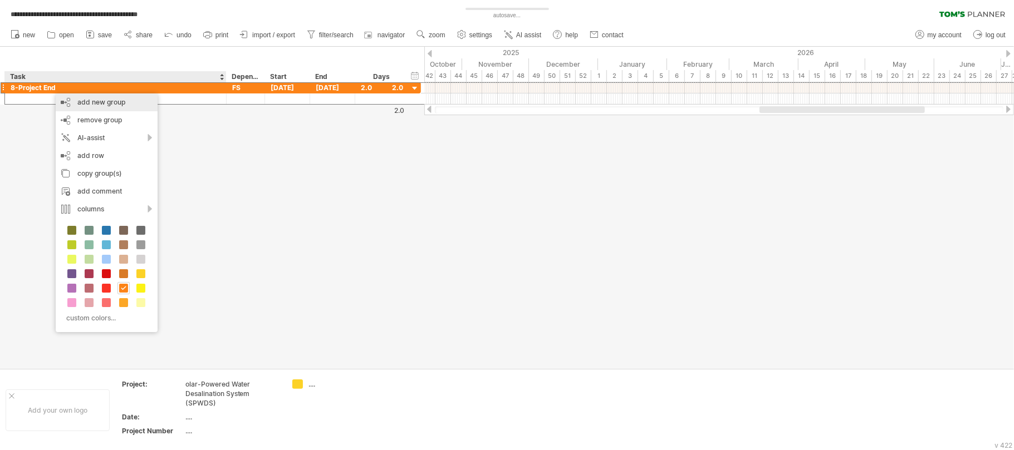
click at [92, 107] on div "add new group" at bounding box center [107, 103] width 102 height 18
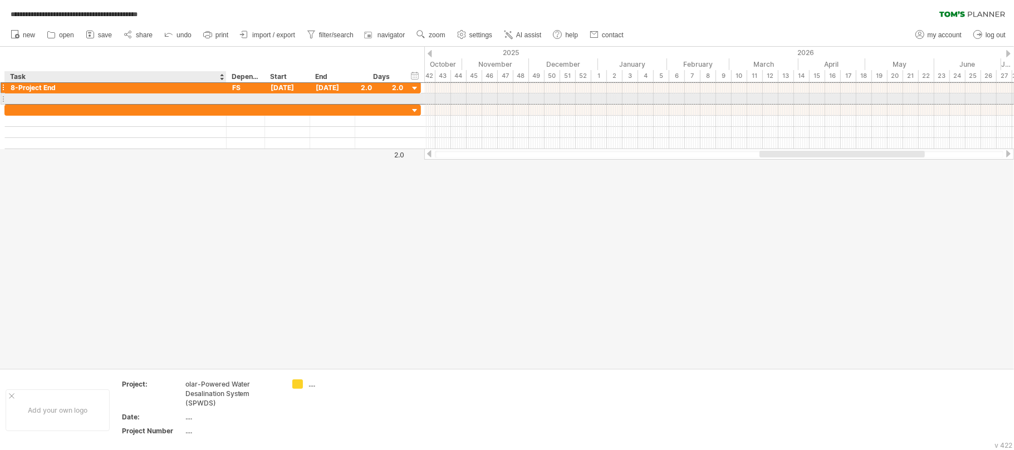
click at [65, 98] on div at bounding box center [116, 99] width 210 height 11
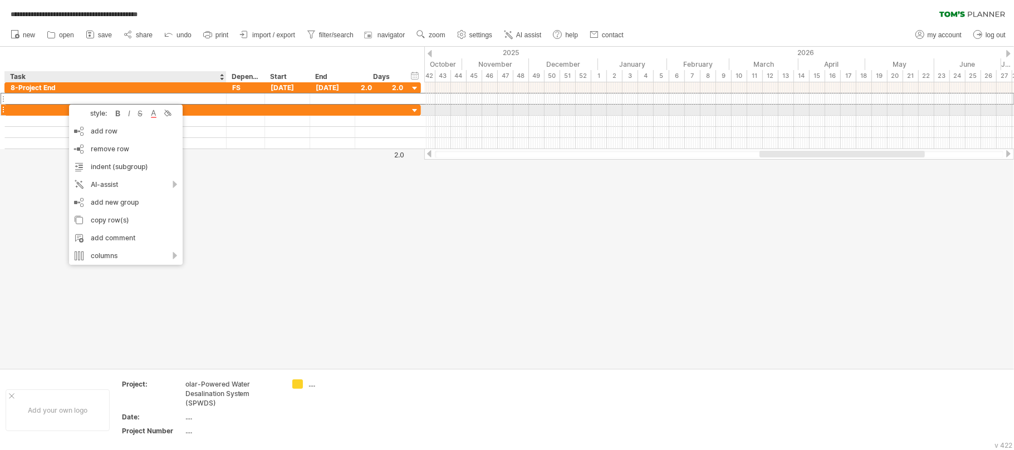
click at [108, 130] on div "add row Ctrl+Enter Cmd+Enter" at bounding box center [126, 131] width 114 height 18
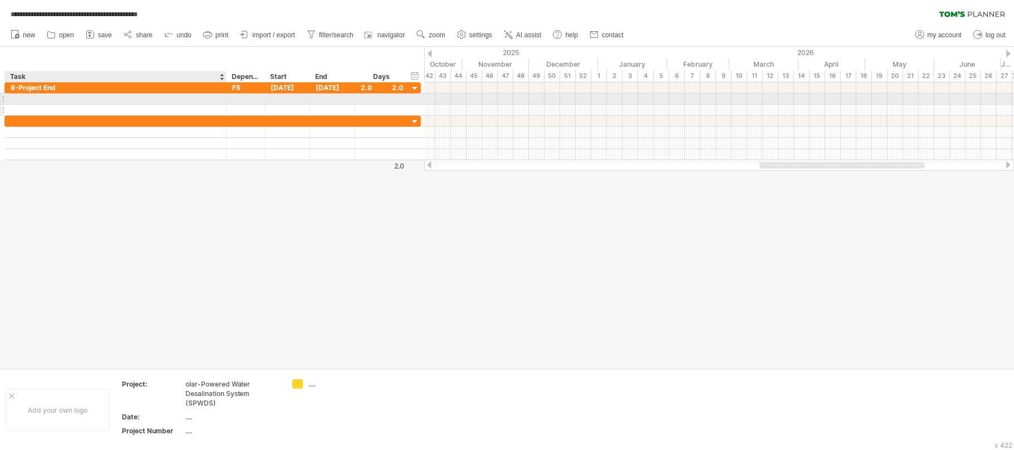
click at [59, 97] on div at bounding box center [116, 99] width 210 height 11
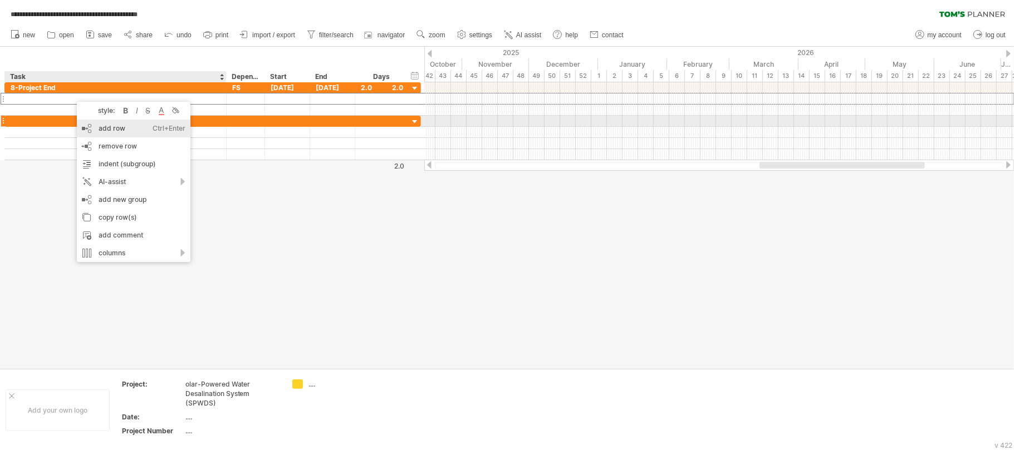
click at [109, 126] on div "add row Ctrl+Enter Cmd+Enter" at bounding box center [134, 129] width 114 height 18
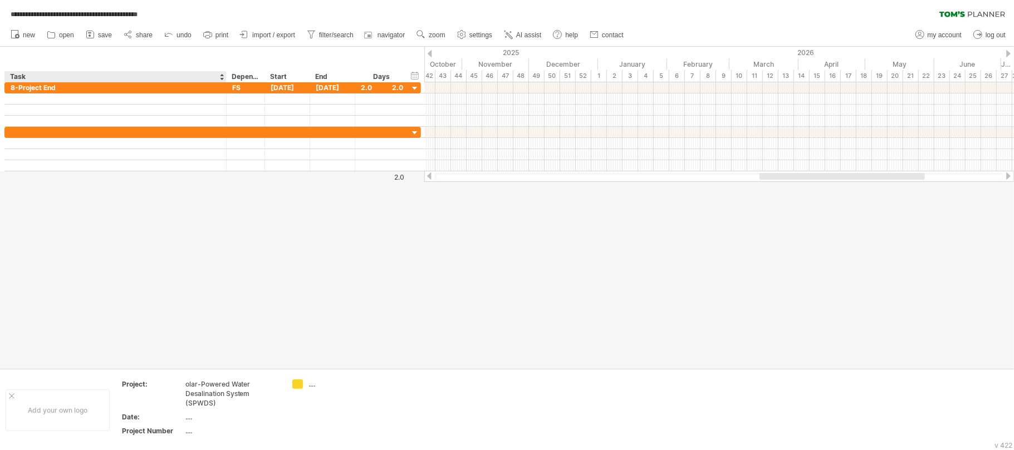
click at [227, 199] on div at bounding box center [507, 208] width 1014 height 322
click at [464, 38] on icon at bounding box center [461, 35] width 8 height 8
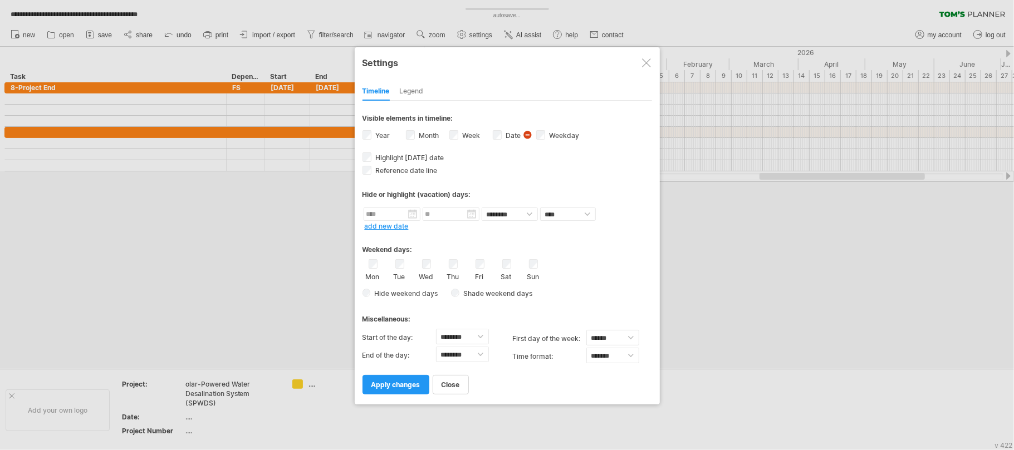
click at [407, 96] on div "Legend" at bounding box center [412, 92] width 24 height 18
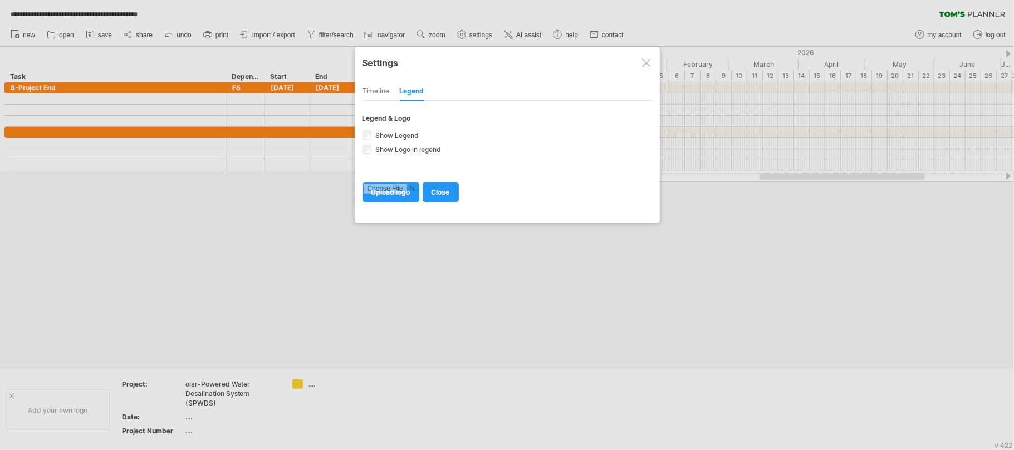
click at [375, 87] on div "Timeline" at bounding box center [375, 92] width 27 height 18
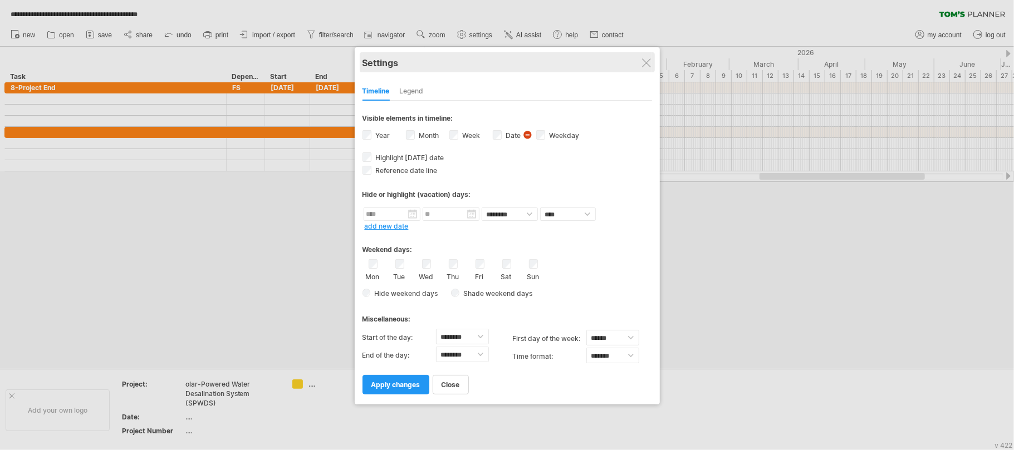
click at [635, 56] on div "Settings" at bounding box center [506, 62] width 289 height 20
click at [651, 60] on div "**********" at bounding box center [507, 225] width 305 height 357
click at [650, 61] on div at bounding box center [646, 62] width 9 height 9
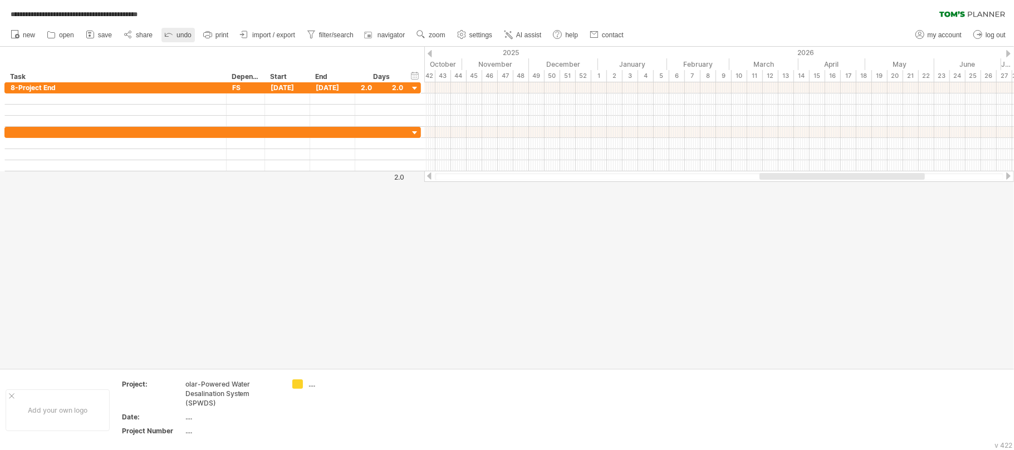
click at [185, 35] on span "undo" at bounding box center [183, 35] width 15 height 8
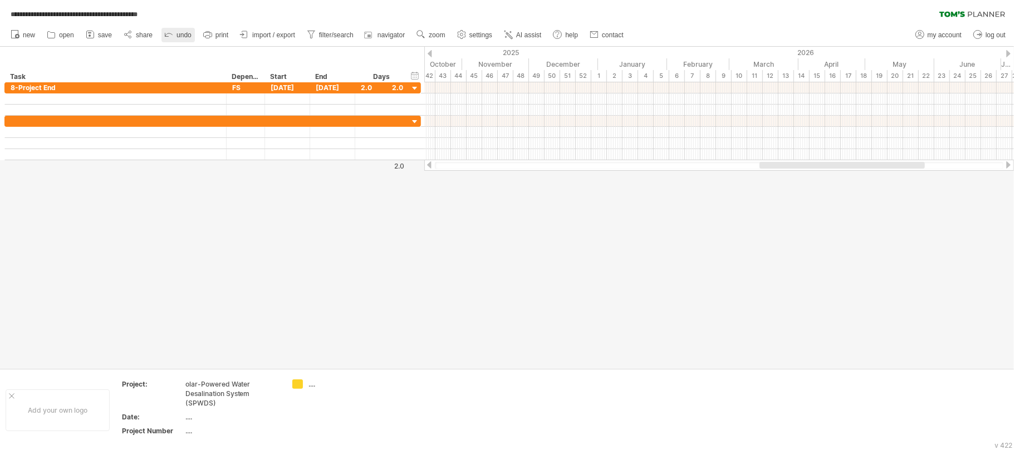
click at [185, 35] on span "undo" at bounding box center [183, 35] width 15 height 8
click at [184, 35] on span "undo" at bounding box center [183, 35] width 15 height 8
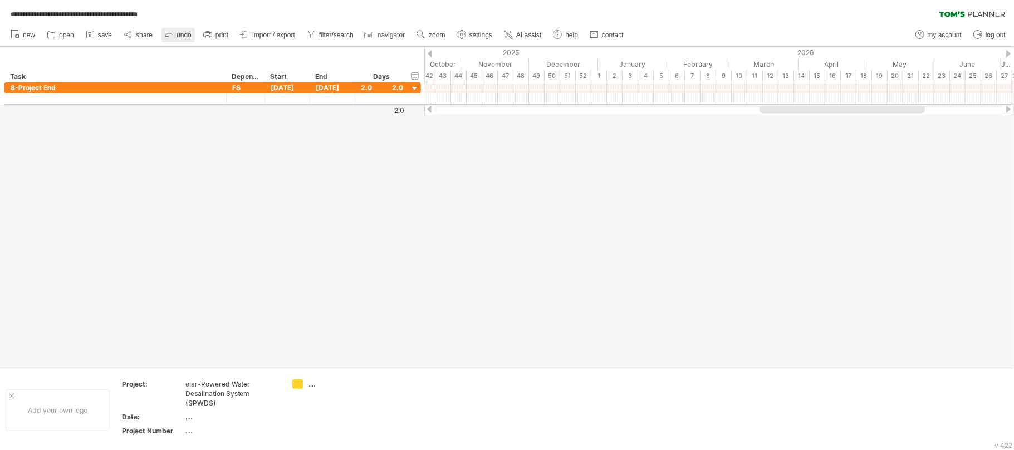
click at [183, 34] on span "undo" at bounding box center [183, 35] width 15 height 8
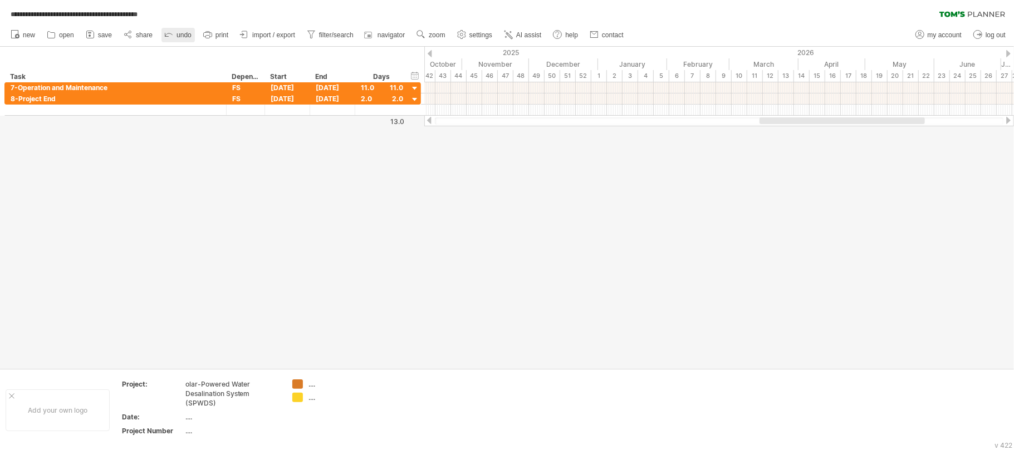
click at [183, 34] on span "undo" at bounding box center [183, 35] width 15 height 8
click at [183, 33] on span "undo" at bounding box center [183, 35] width 15 height 8
click at [181, 33] on span "undo" at bounding box center [183, 35] width 15 height 8
click at [183, 32] on span "undo" at bounding box center [183, 35] width 15 height 8
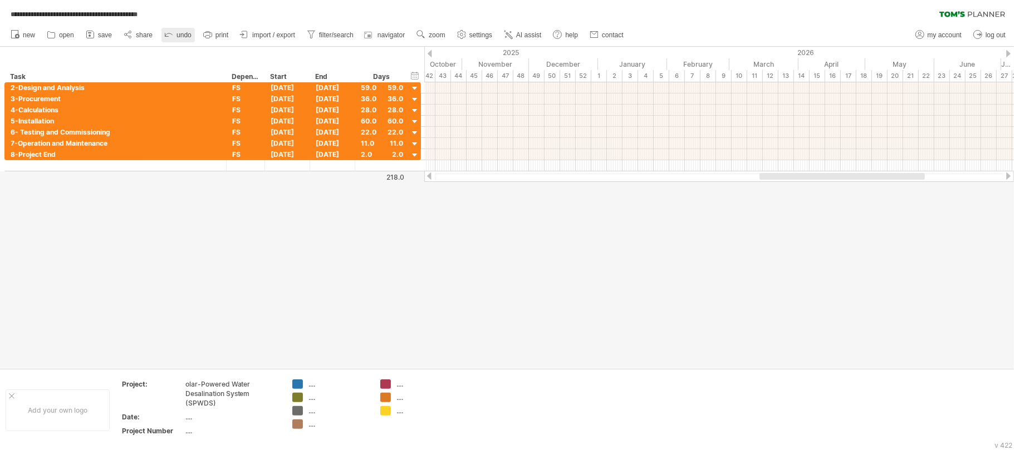
click at [181, 32] on span "undo" at bounding box center [183, 35] width 15 height 8
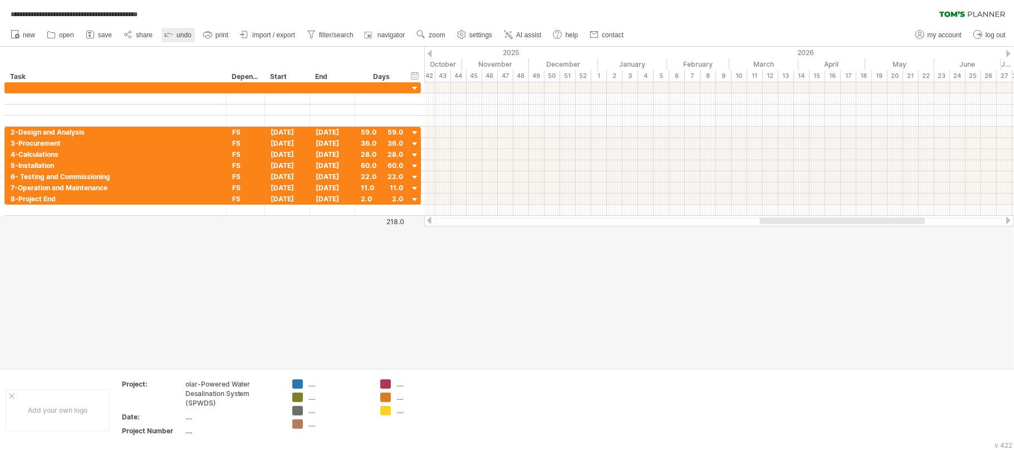
click at [181, 32] on span "undo" at bounding box center [183, 35] width 15 height 8
click at [180, 32] on span "undo" at bounding box center [183, 35] width 15 height 8
click at [179, 32] on span "undo" at bounding box center [183, 35] width 15 height 8
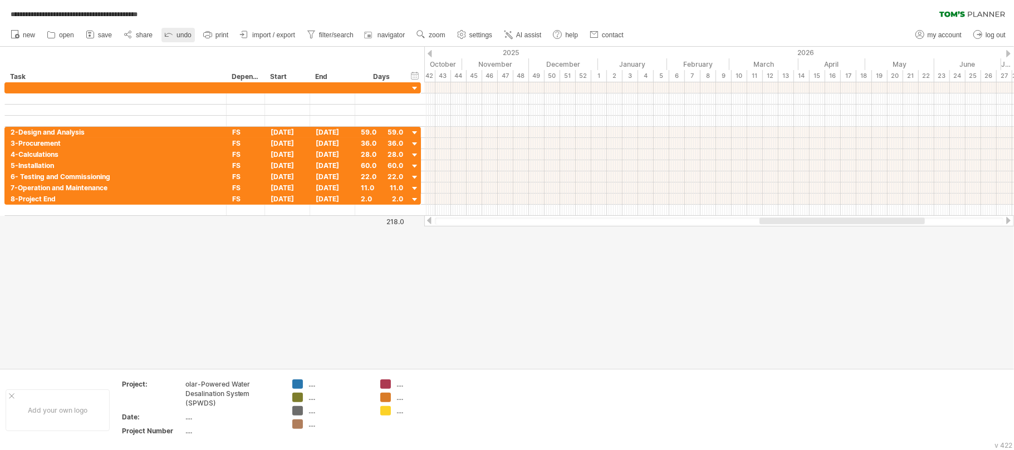
click at [179, 32] on span "undo" at bounding box center [183, 35] width 15 height 8
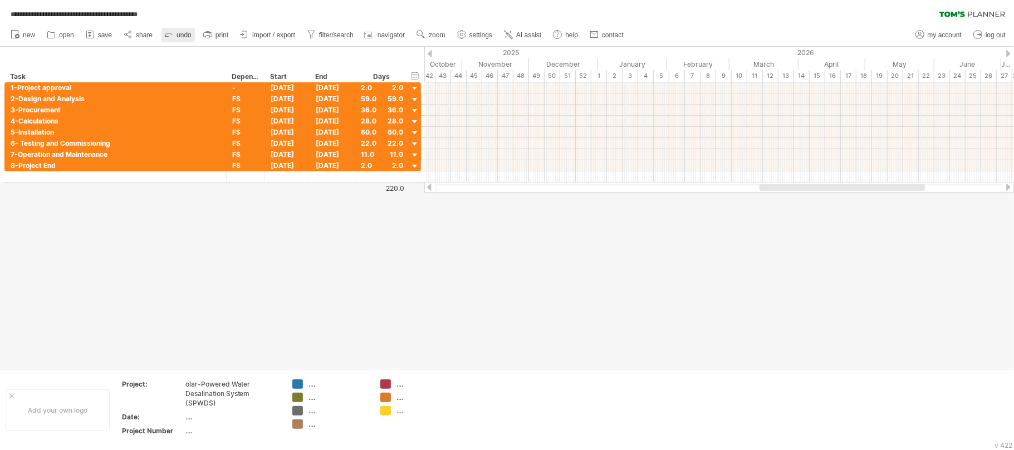
click at [179, 32] on span "undo" at bounding box center [183, 35] width 15 height 8
click at [178, 32] on span "undo" at bounding box center [183, 35] width 15 height 8
click at [177, 31] on span "undo" at bounding box center [183, 35] width 15 height 8
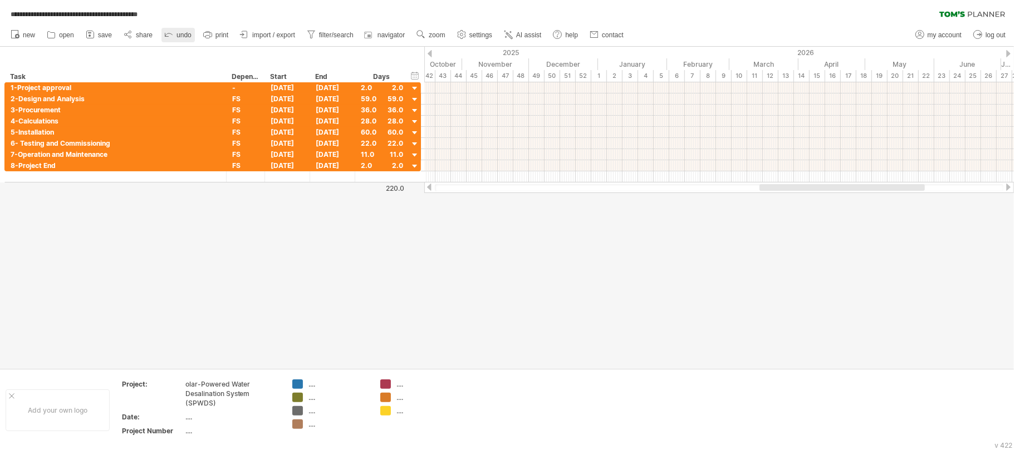
click at [177, 30] on link "undo" at bounding box center [177, 35] width 33 height 14
click at [175, 30] on link "undo" at bounding box center [177, 35] width 33 height 14
click at [173, 30] on icon at bounding box center [168, 33] width 11 height 11
click at [172, 29] on icon at bounding box center [168, 33] width 11 height 11
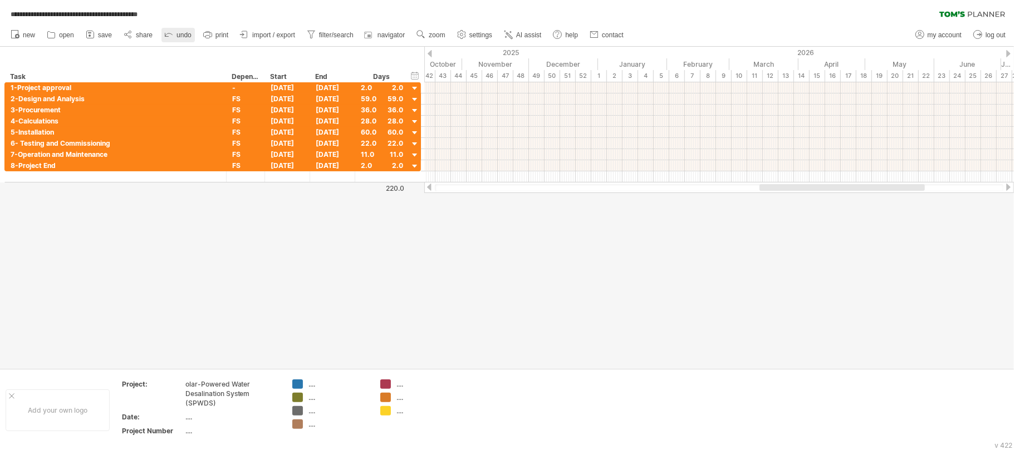
click at [170, 29] on icon at bounding box center [168, 33] width 11 height 11
click at [172, 29] on icon at bounding box center [168, 33] width 11 height 11
click at [172, 30] on icon at bounding box center [168, 33] width 11 height 11
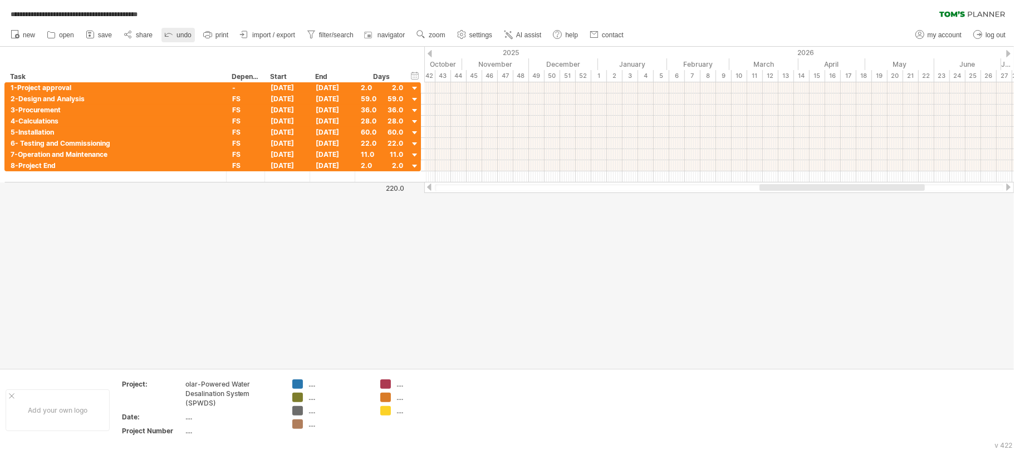
click at [173, 30] on icon at bounding box center [168, 33] width 11 height 11
click at [170, 30] on icon at bounding box center [168, 33] width 11 height 11
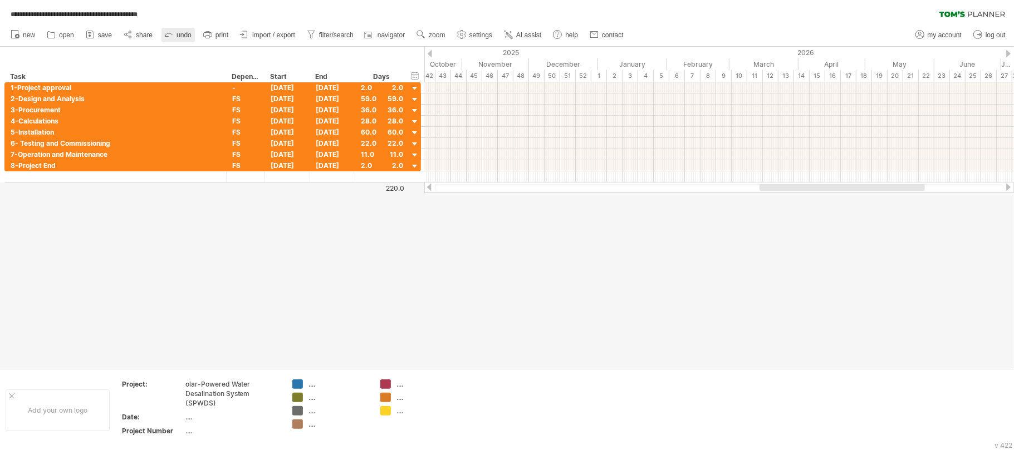
click at [171, 29] on icon at bounding box center [168, 33] width 11 height 11
click at [172, 30] on icon at bounding box center [168, 33] width 11 height 11
click at [173, 30] on icon at bounding box center [168, 33] width 11 height 11
click at [171, 30] on icon at bounding box center [168, 33] width 11 height 11
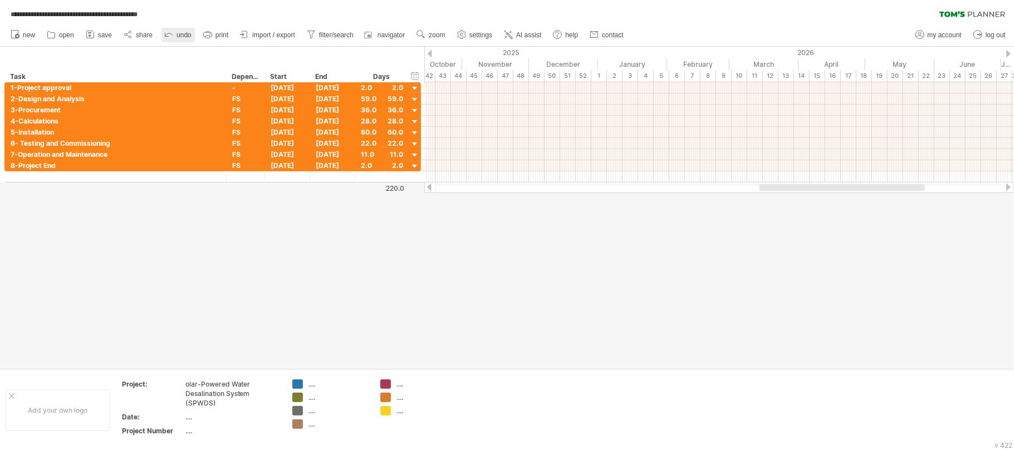
click at [171, 30] on icon at bounding box center [168, 33] width 11 height 11
click at [170, 30] on icon at bounding box center [168, 33] width 11 height 11
click at [169, 29] on icon at bounding box center [168, 33] width 11 height 11
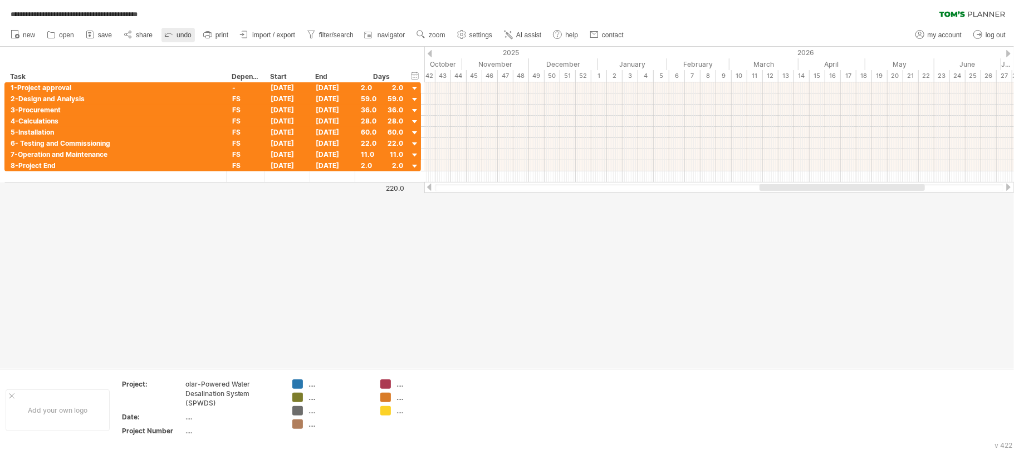
click at [170, 30] on icon at bounding box center [168, 33] width 11 height 11
drag, startPoint x: 170, startPoint y: 30, endPoint x: 164, endPoint y: 30, distance: 6.1
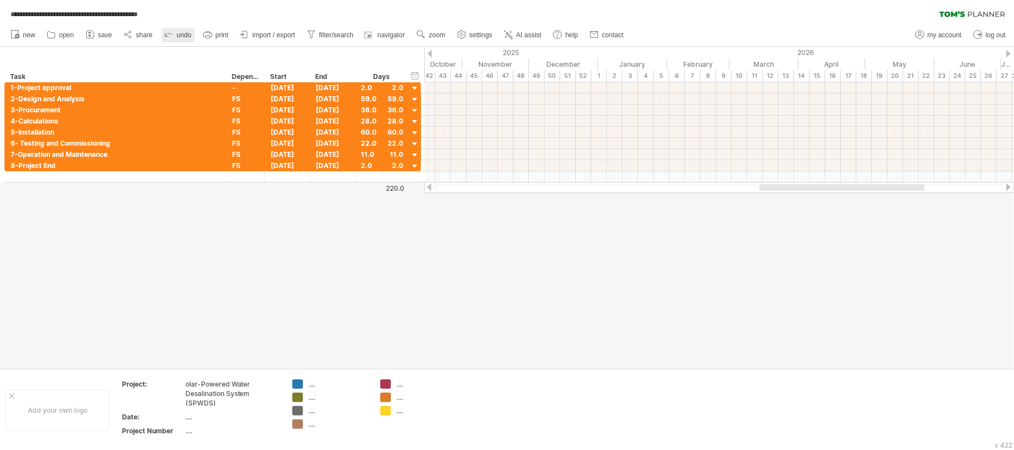
click at [168, 30] on icon at bounding box center [168, 33] width 11 height 11
